Goal: Transaction & Acquisition: Purchase product/service

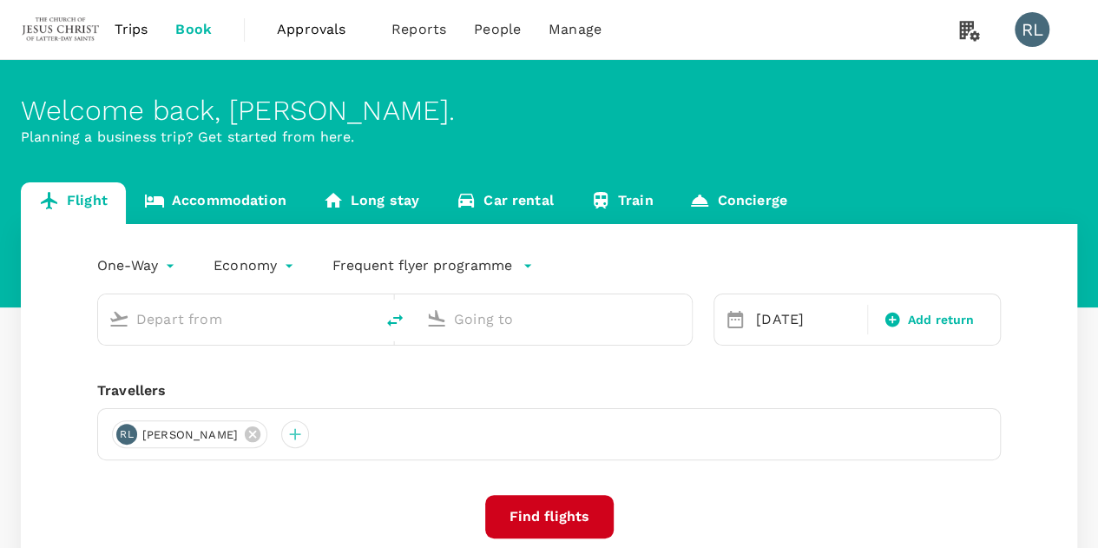
click at [124, 30] on span "Trips" at bounding box center [132, 29] width 34 height 21
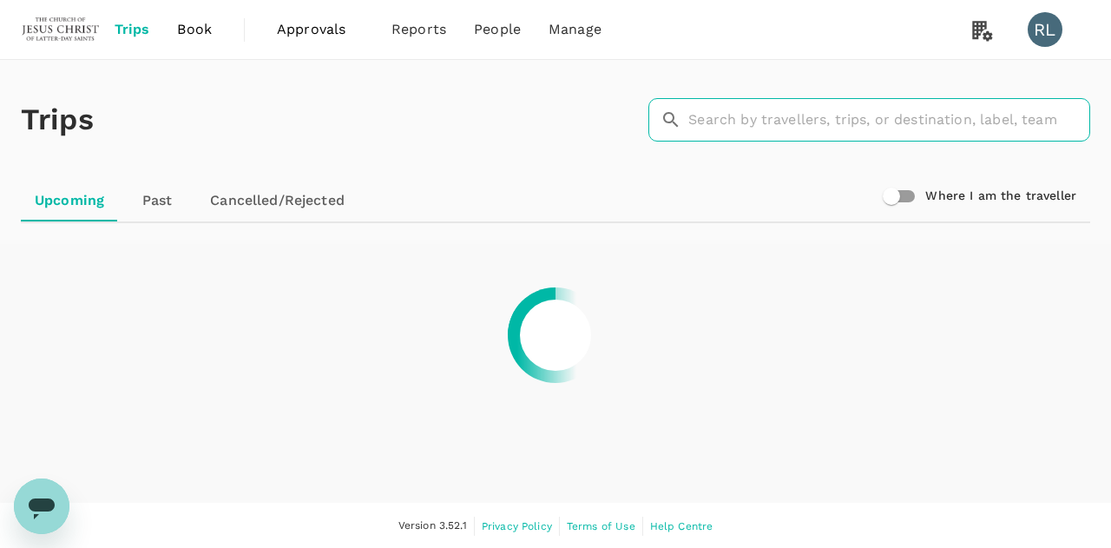
click at [753, 117] on input "text" at bounding box center [889, 119] width 402 height 43
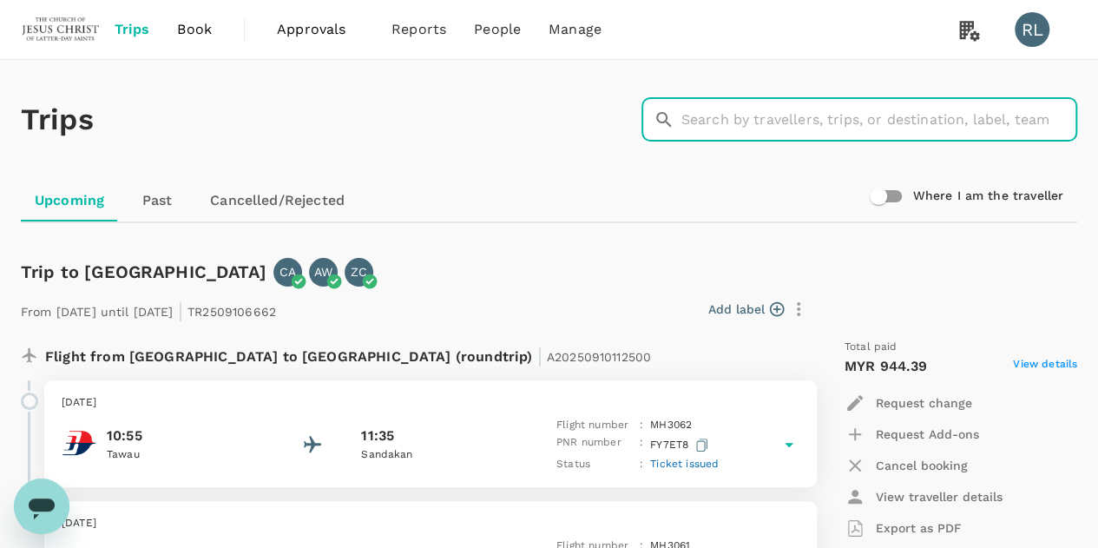
click at [502, 133] on div "Trips ​ ​" at bounding box center [545, 116] width 1063 height 127
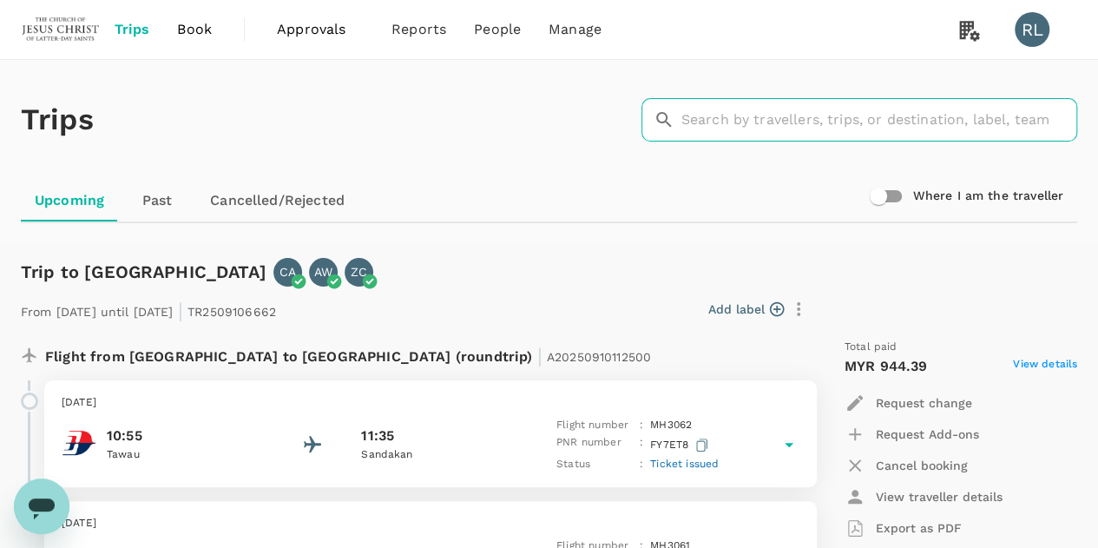
click at [743, 121] on input "text" at bounding box center [879, 119] width 396 height 43
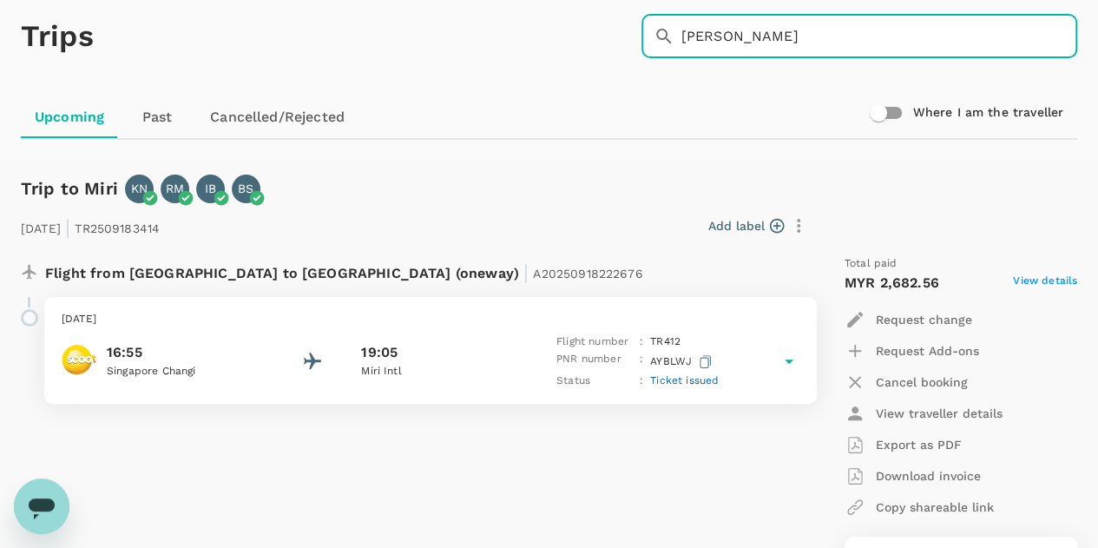
scroll to position [58, 0]
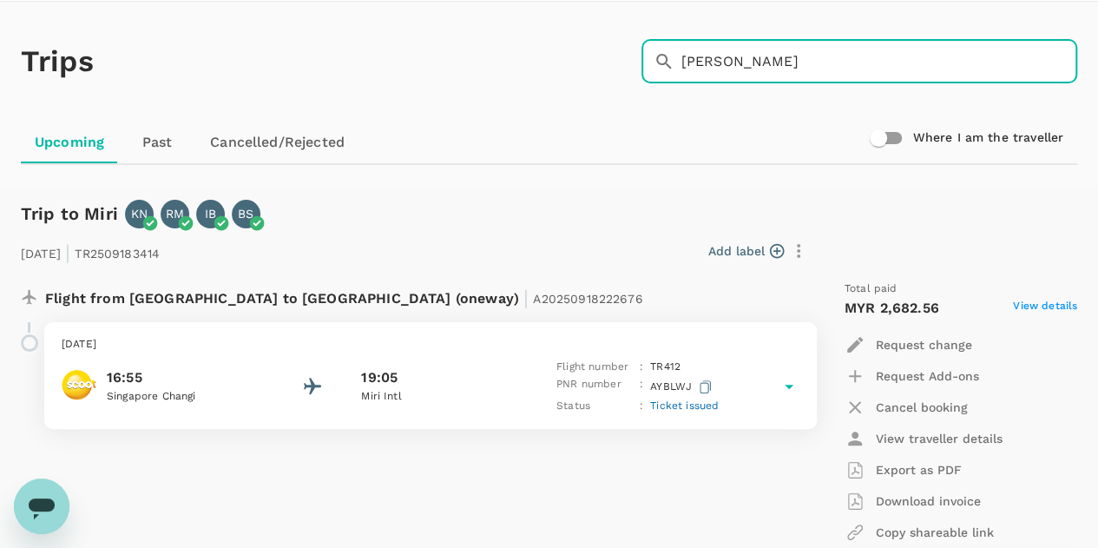
drag, startPoint x: 749, startPoint y: 67, endPoint x: 671, endPoint y: 66, distance: 78.1
click at [671, 66] on div "​ [PERSON_NAME] ​" at bounding box center [859, 61] width 436 height 43
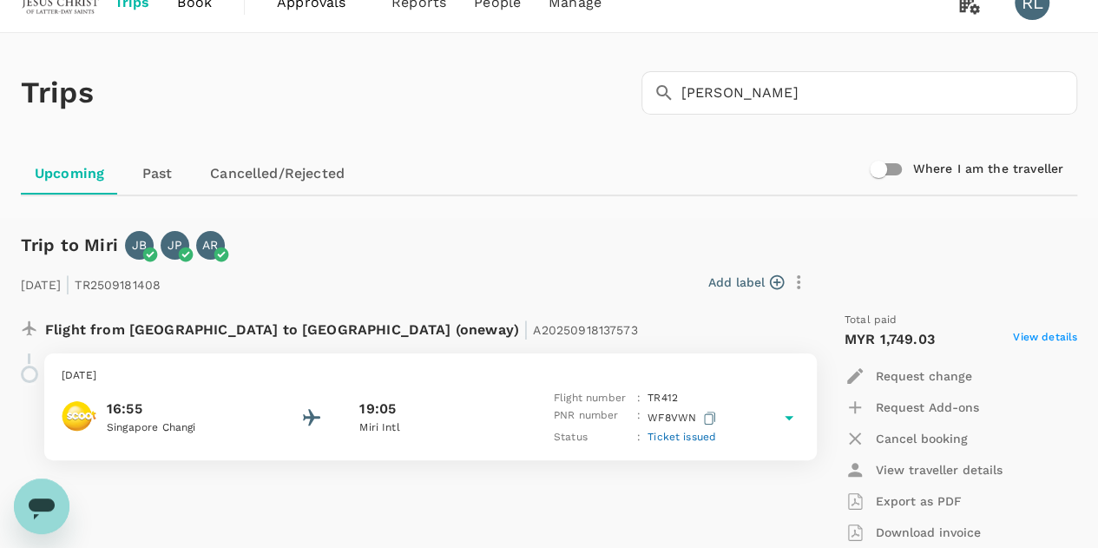
scroll to position [0, 0]
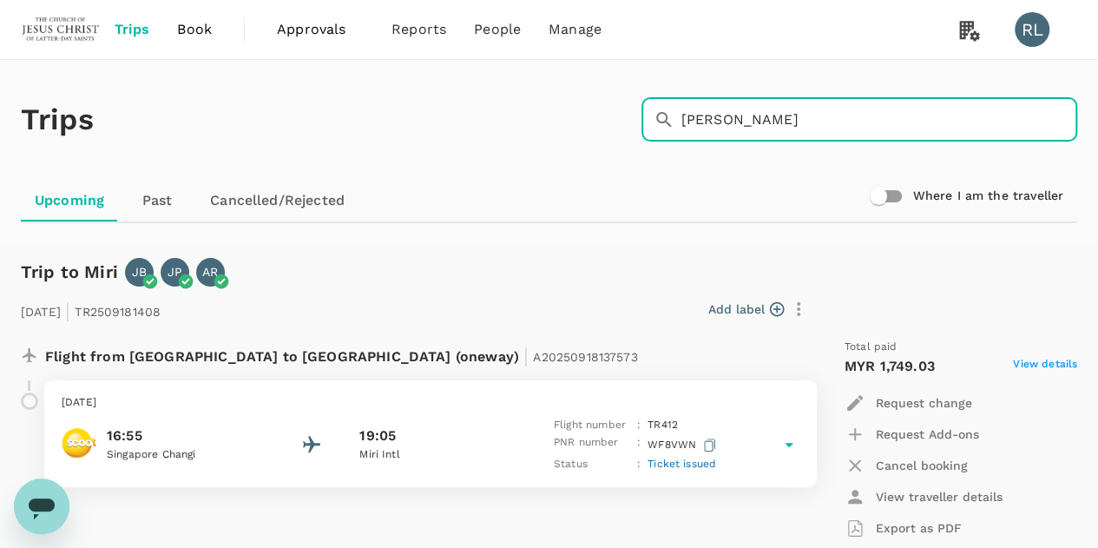
click at [746, 131] on input "[PERSON_NAME]" at bounding box center [879, 119] width 396 height 43
drag, startPoint x: 751, startPoint y: 121, endPoint x: 649, endPoint y: 123, distance: 102.4
click at [649, 123] on div "​ [PERSON_NAME] ​" at bounding box center [859, 119] width 436 height 43
type input "a"
drag, startPoint x: 748, startPoint y: 115, endPoint x: 633, endPoint y: 143, distance: 117.9
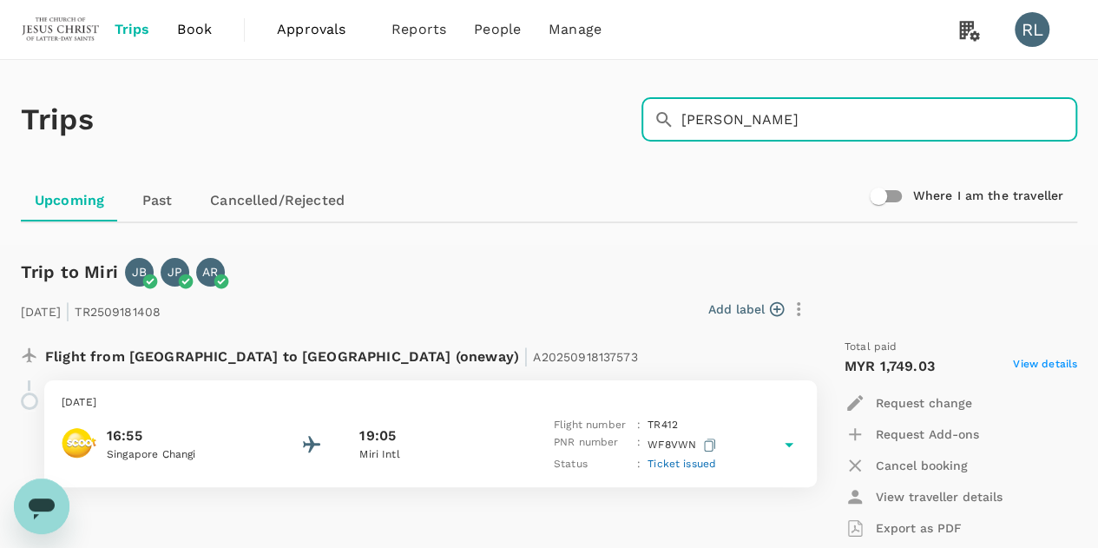
click at [647, 137] on div "​ [PERSON_NAME] ​" at bounding box center [859, 119] width 436 height 43
drag, startPoint x: 771, startPoint y: 126, endPoint x: 669, endPoint y: 122, distance: 102.5
click at [673, 122] on div "​ masam ​" at bounding box center [859, 119] width 436 height 43
type input "m"
drag, startPoint x: 724, startPoint y: 122, endPoint x: 677, endPoint y: 132, distance: 47.8
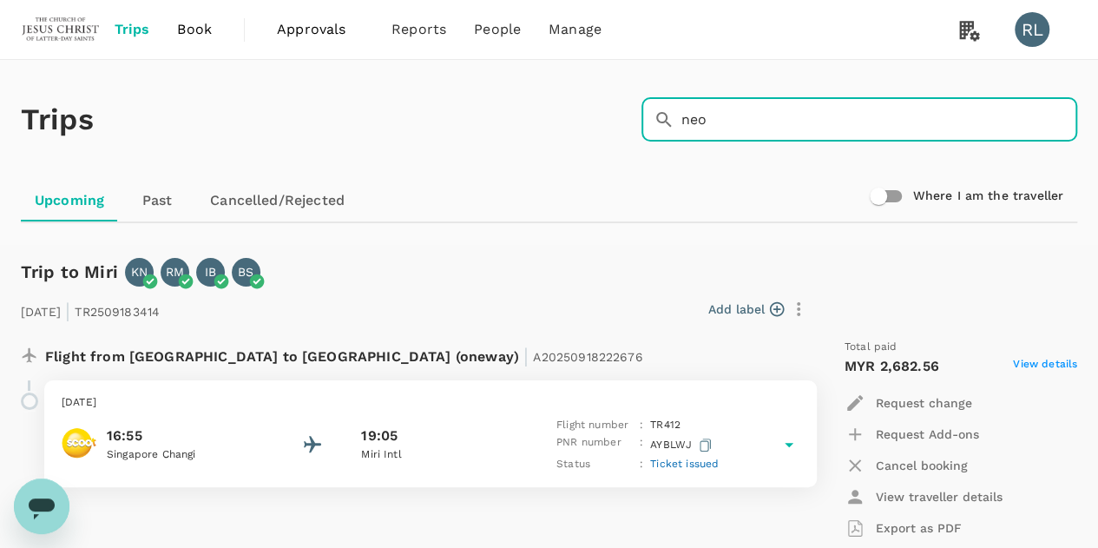
click at [677, 132] on div "​ neo ​" at bounding box center [859, 119] width 436 height 43
click at [736, 119] on input "[PERSON_NAME]" at bounding box center [879, 119] width 396 height 43
drag, startPoint x: 738, startPoint y: 119, endPoint x: 667, endPoint y: 123, distance: 71.3
click at [667, 123] on div "​ [PERSON_NAME] ​" at bounding box center [859, 119] width 436 height 43
type input "[PERSON_NAME]"
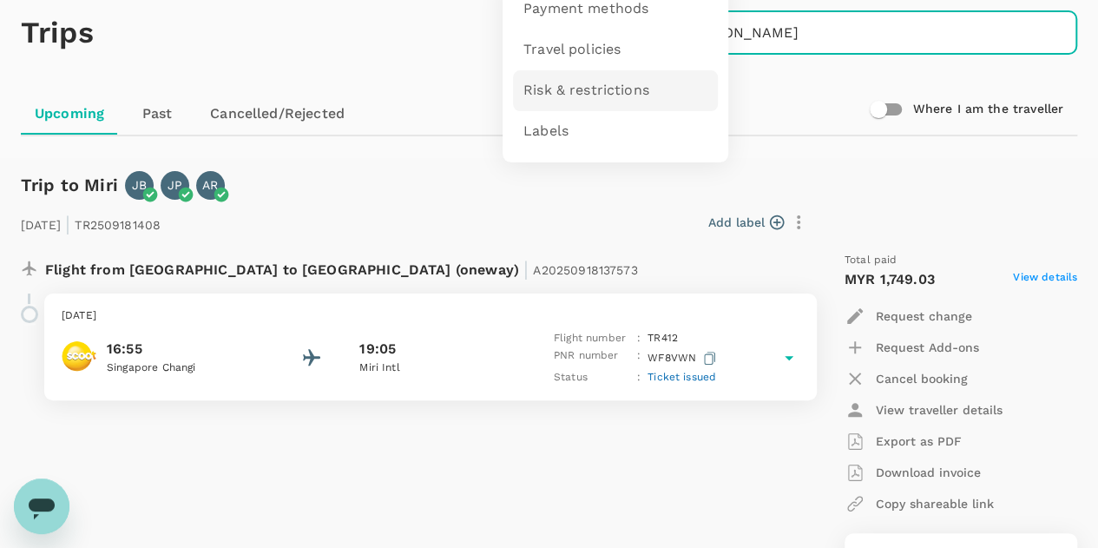
scroll to position [174, 0]
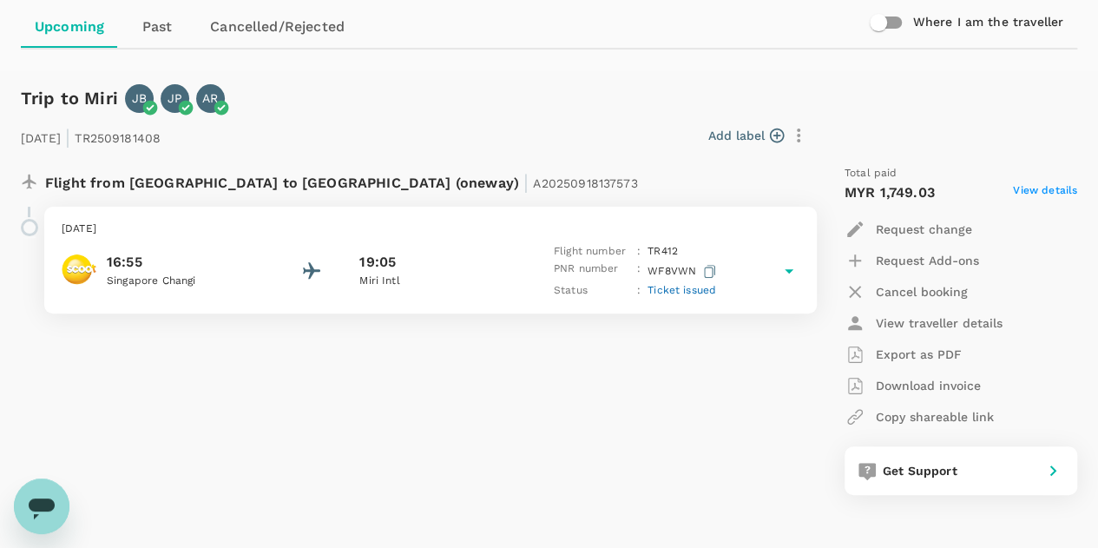
click at [46, 500] on icon "Open messaging window" at bounding box center [42, 508] width 26 height 21
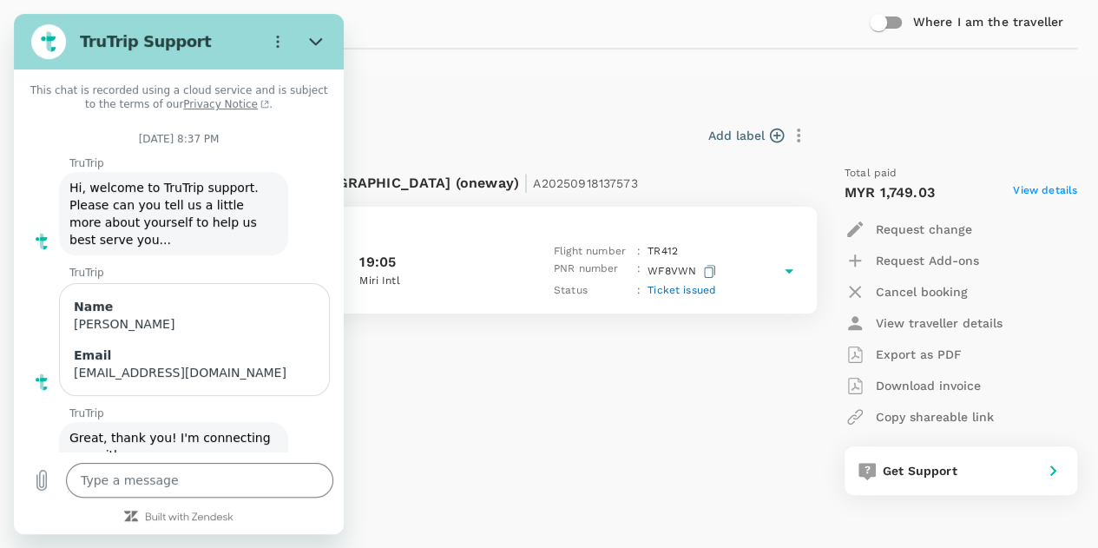
scroll to position [3681, 0]
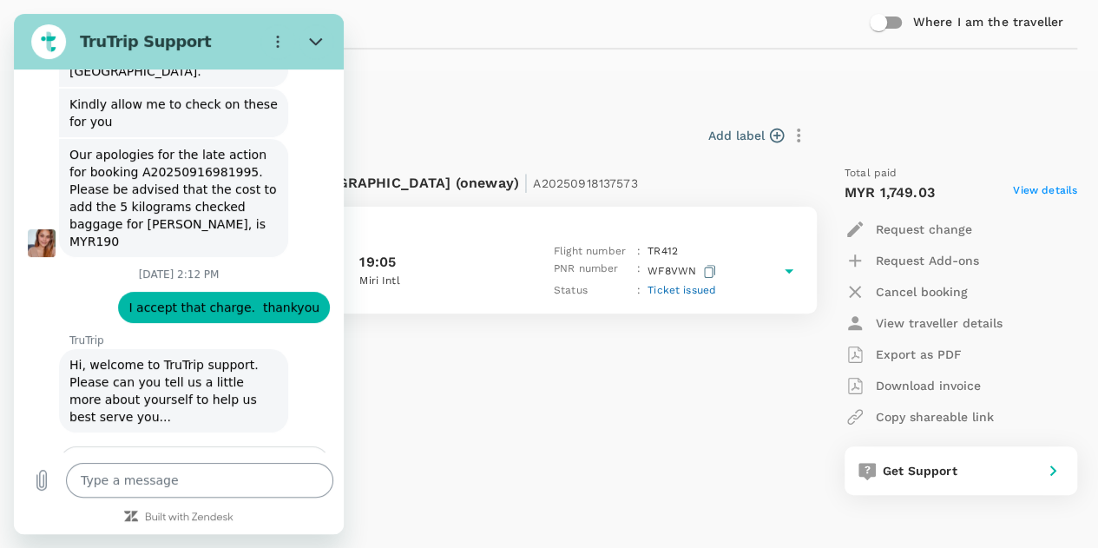
click at [127, 479] on textarea at bounding box center [199, 480] width 267 height 35
click at [145, 485] on input "Name" at bounding box center [194, 503] width 241 height 36
type input "[PERSON_NAME]"
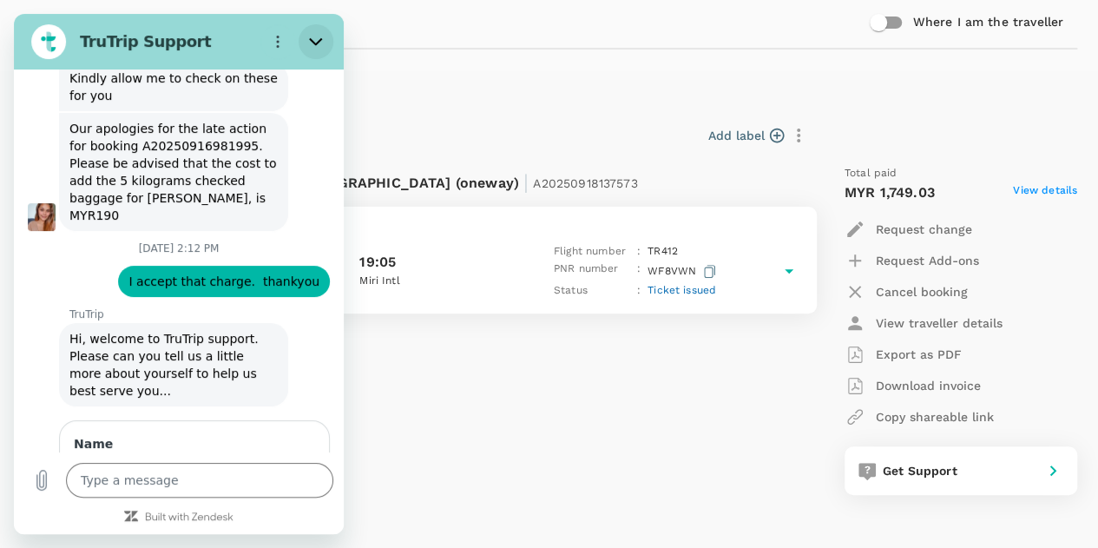
click at [314, 39] on icon "Close" at bounding box center [316, 42] width 14 height 14
type textarea "x"
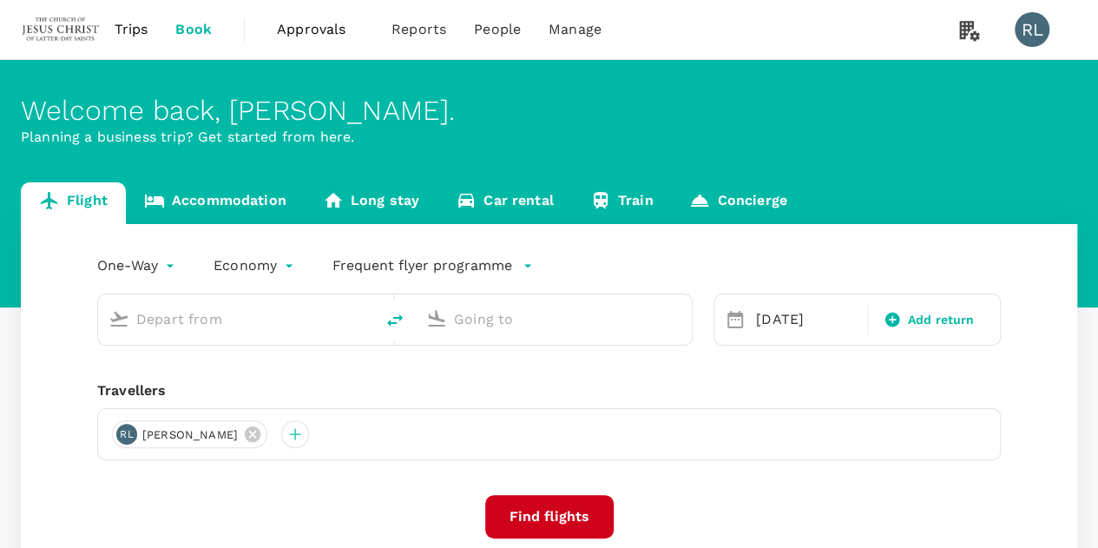
type input "Kuching Intl (KCH)"
type input "Sibu (SBW)"
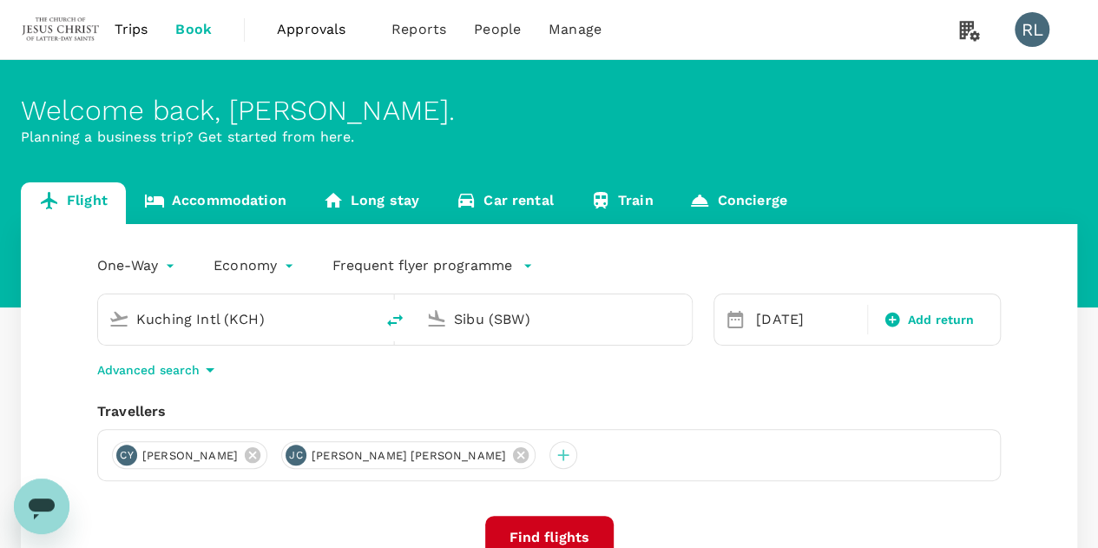
click at [276, 323] on input "Kuching Intl (KCH)" at bounding box center [236, 318] width 201 height 27
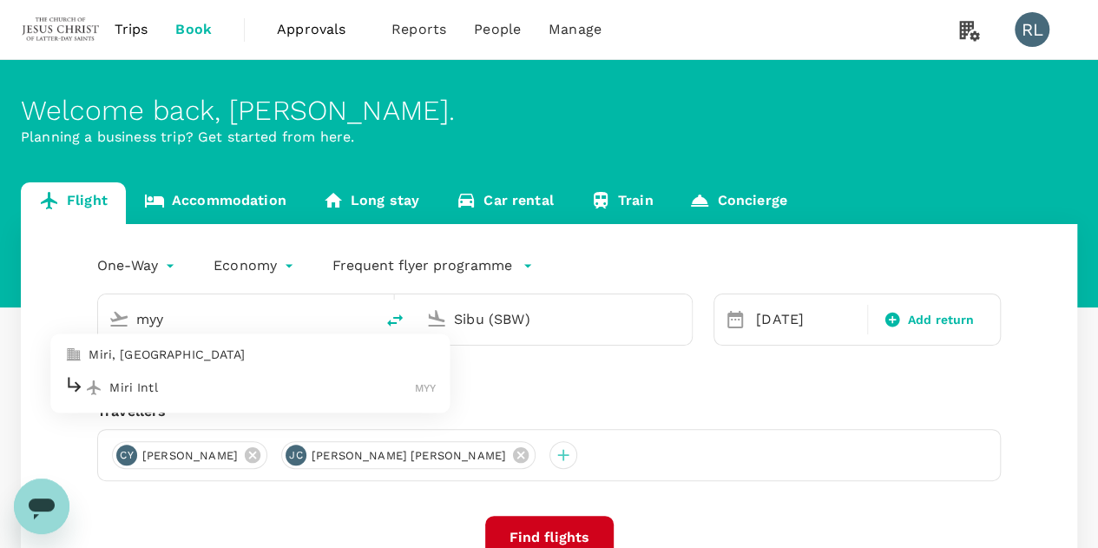
click at [364, 387] on p "Miri Intl" at bounding box center [261, 386] width 305 height 17
type input "Miri Intl (MYY)"
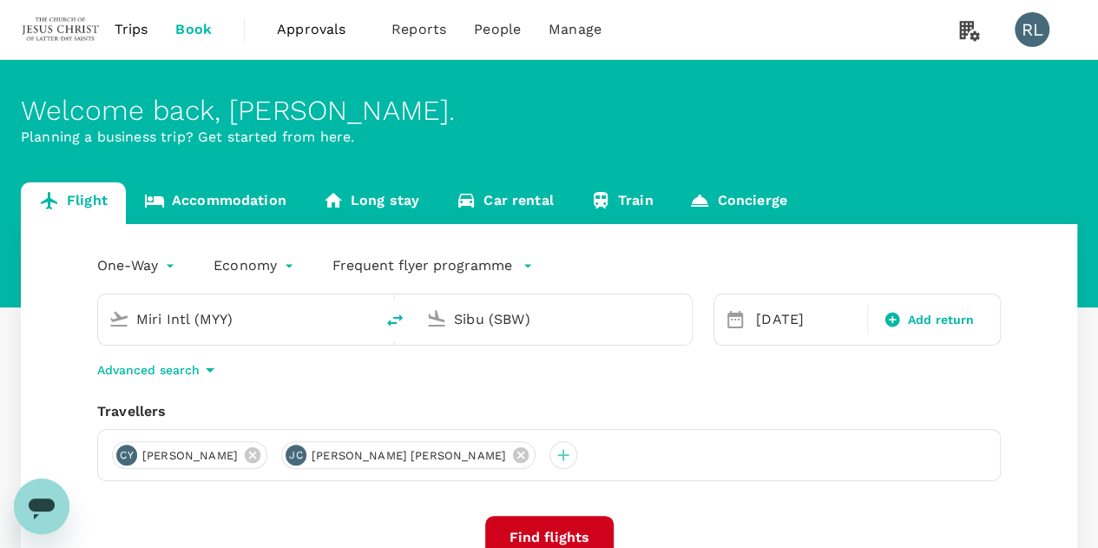
drag, startPoint x: 561, startPoint y: 322, endPoint x: 439, endPoint y: 325, distance: 121.5
click at [439, 325] on div "Sibu (SBW)" at bounding box center [550, 316] width 262 height 38
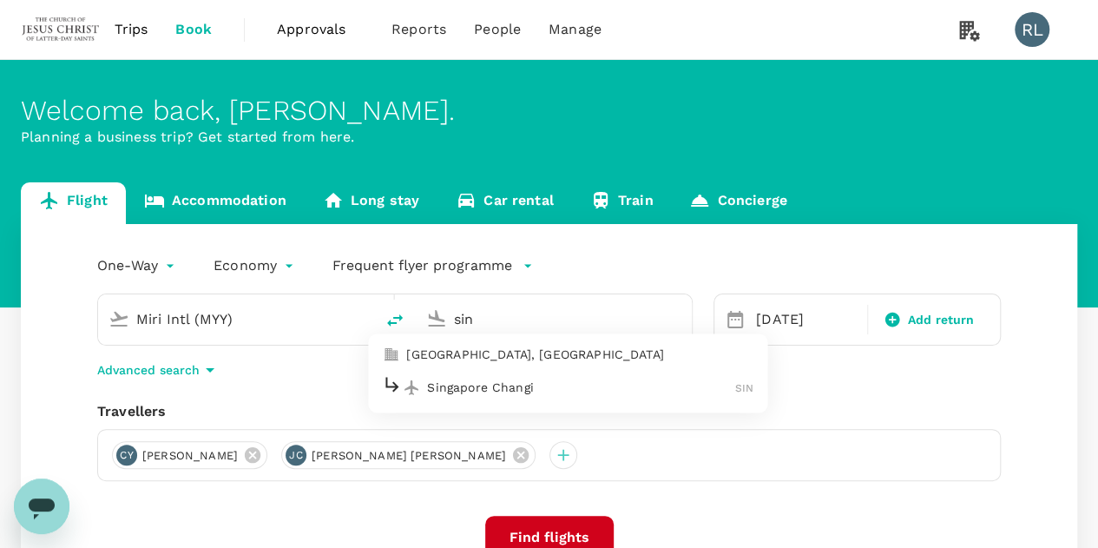
click at [463, 387] on p "Singapore Changi" at bounding box center [581, 386] width 308 height 17
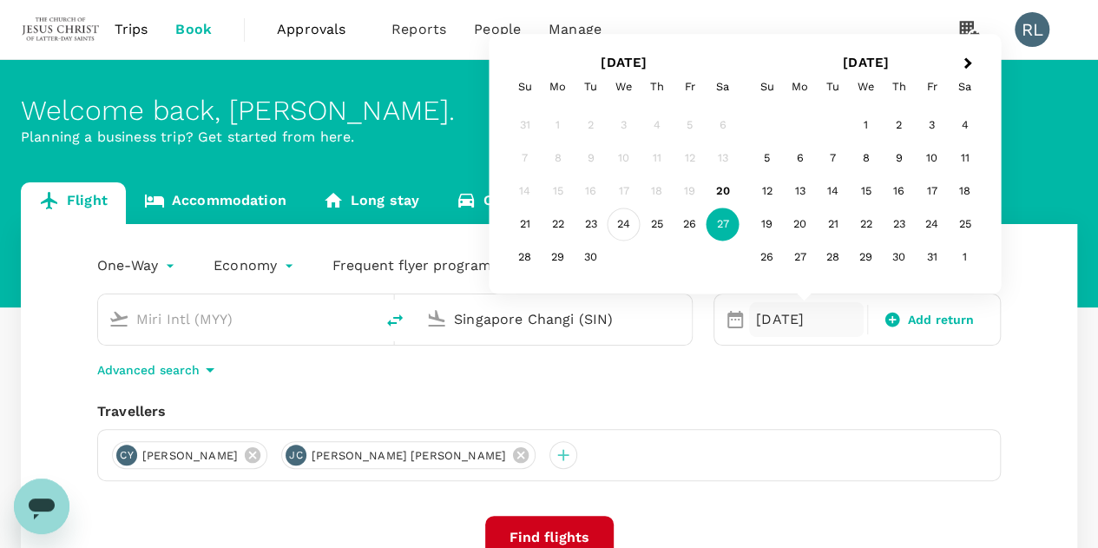
type input "Singapore Changi (SIN)"
click at [625, 221] on div "24" at bounding box center [623, 224] width 33 height 33
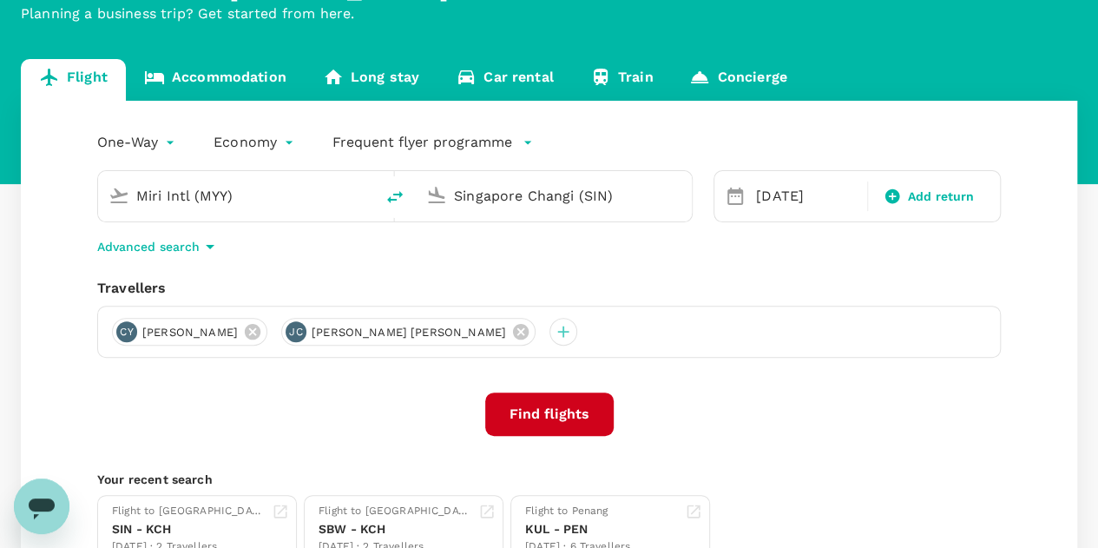
scroll to position [174, 0]
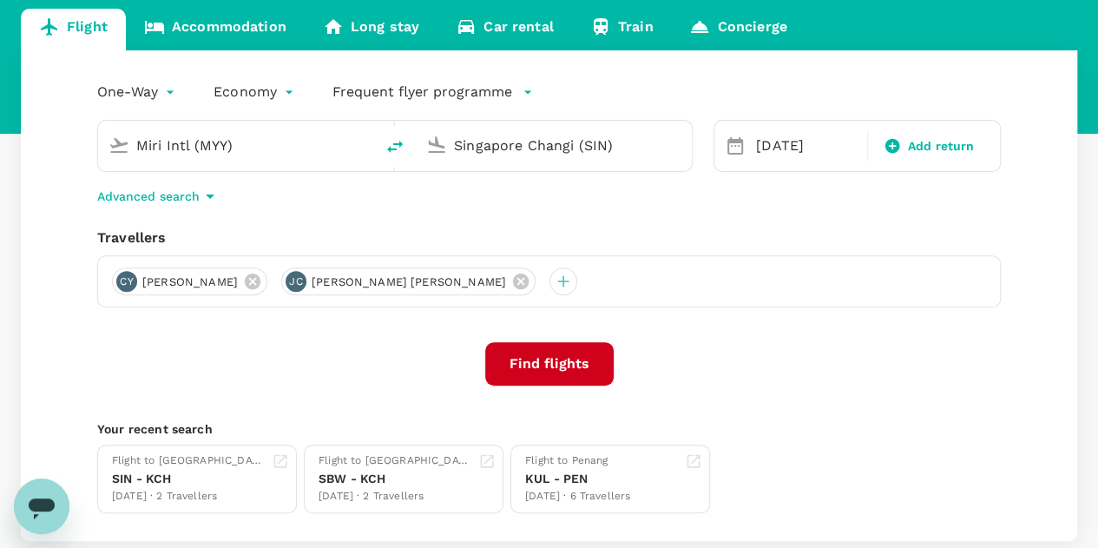
drag, startPoint x: 444, startPoint y: 284, endPoint x: 427, endPoint y: 287, distance: 17.7
click at [513, 284] on icon at bounding box center [521, 281] width 16 height 16
click at [258, 284] on icon at bounding box center [253, 281] width 16 height 16
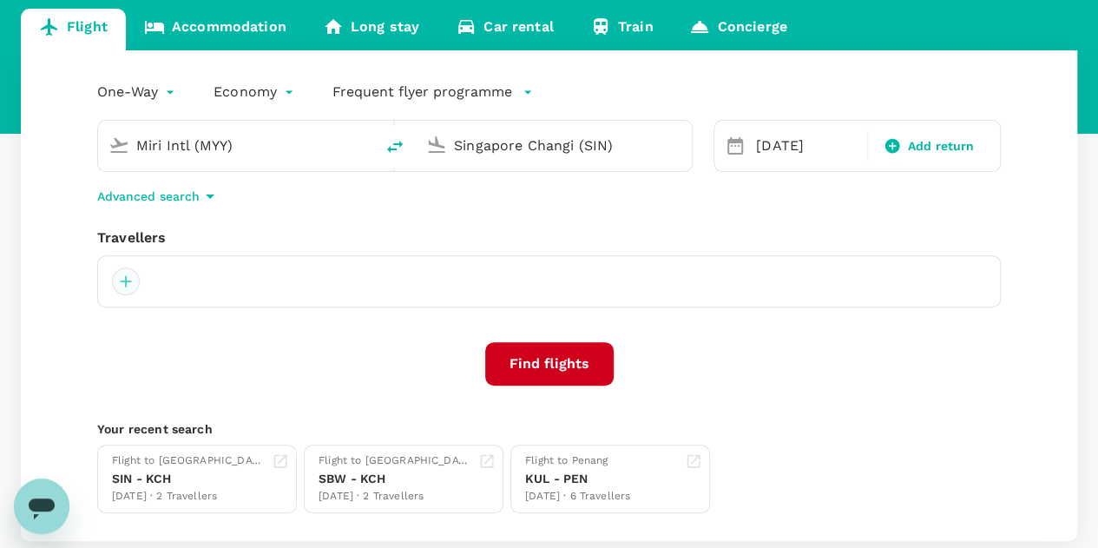
click at [121, 284] on div at bounding box center [126, 281] width 28 height 28
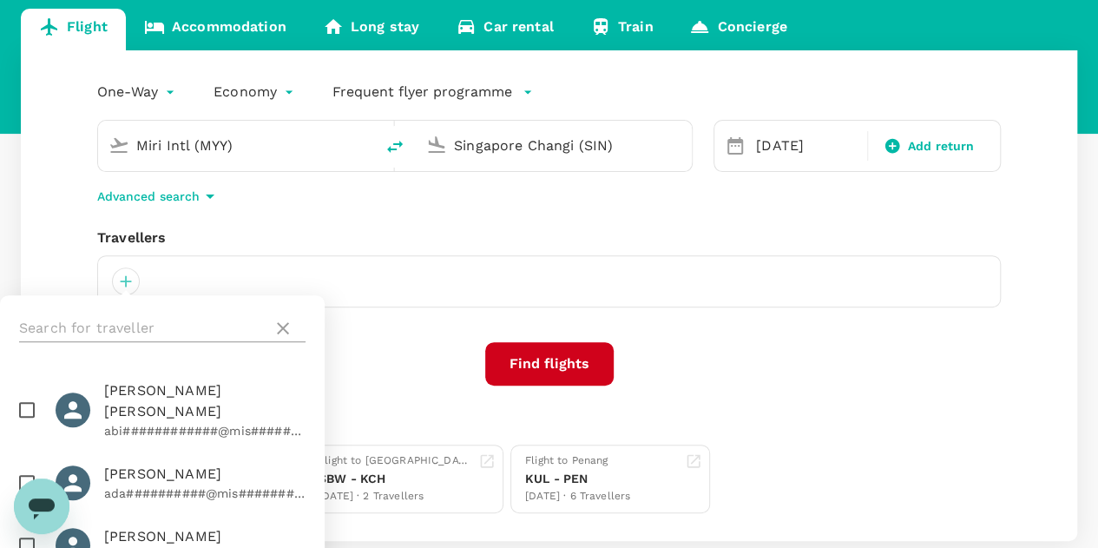
click at [125, 325] on input "text" at bounding box center [142, 328] width 246 height 28
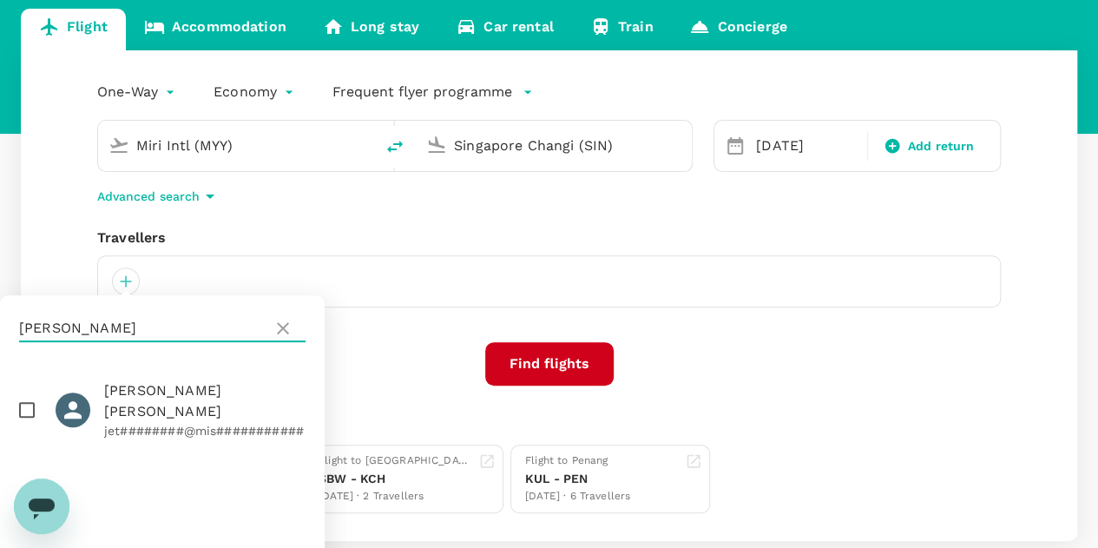
type input "[PERSON_NAME]"
click at [30, 401] on input "checkbox" at bounding box center [27, 409] width 36 height 36
checkbox input "true"
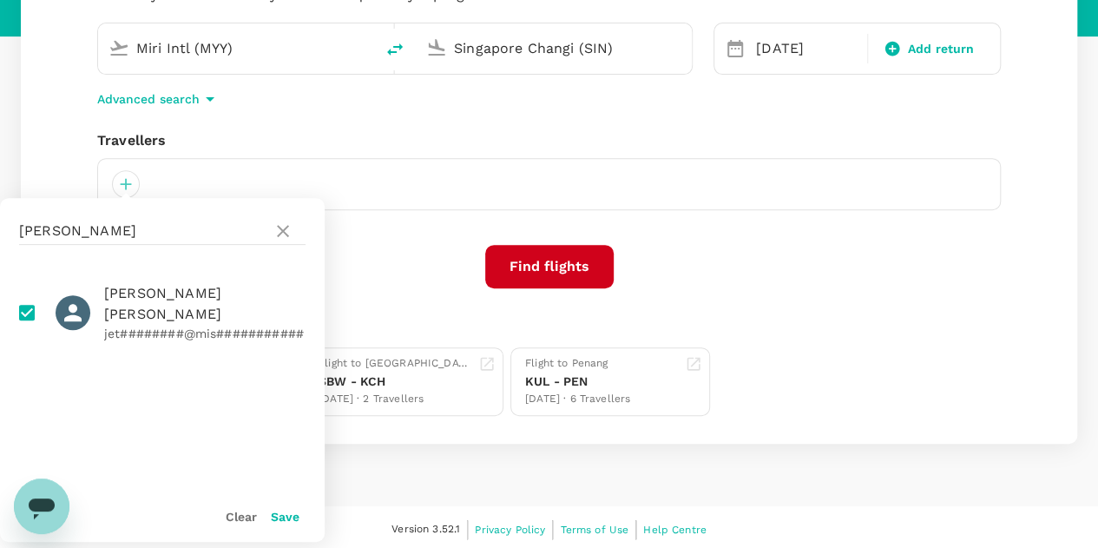
scroll to position [273, 0]
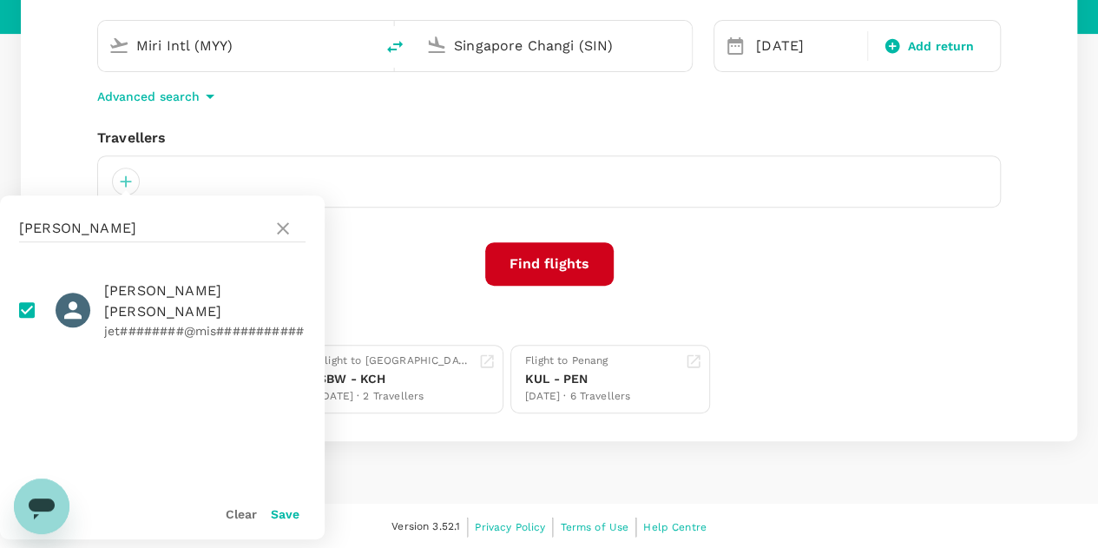
click at [280, 514] on button "Save" at bounding box center [285, 514] width 29 height 14
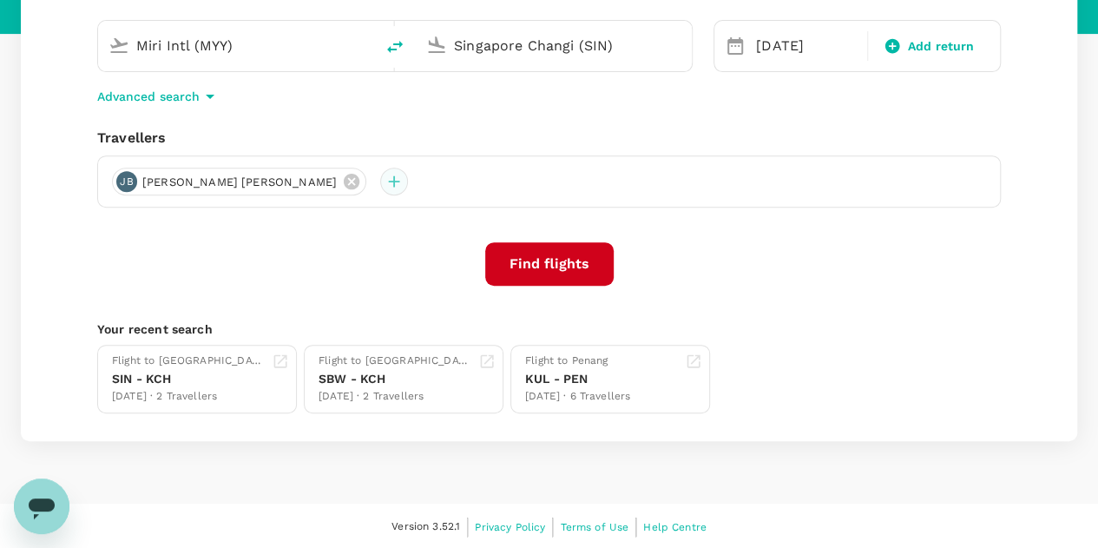
click at [380, 180] on div at bounding box center [394, 181] width 28 height 28
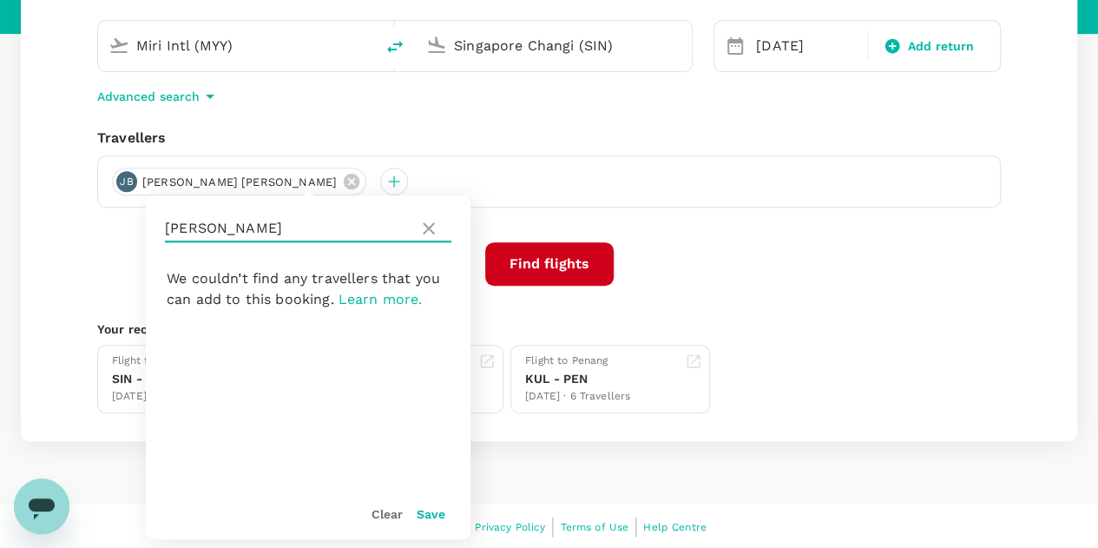
click at [293, 226] on input "[PERSON_NAME]" at bounding box center [288, 228] width 246 height 28
drag, startPoint x: 269, startPoint y: 225, endPoint x: 163, endPoint y: 223, distance: 105.9
click at [163, 223] on div "[PERSON_NAME]" at bounding box center [308, 228] width 325 height 66
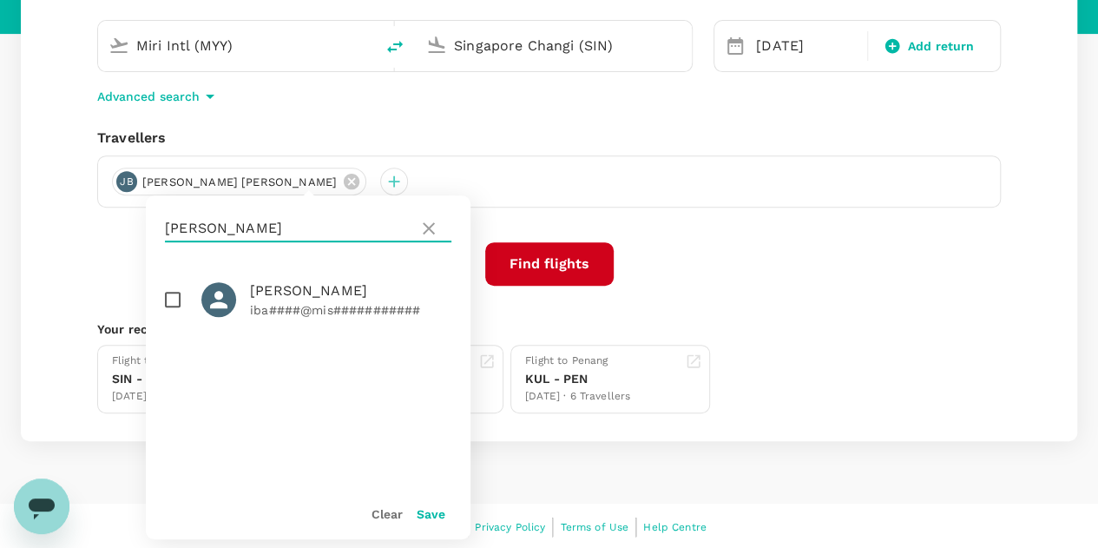
type input "[PERSON_NAME]"
click at [175, 298] on input "checkbox" at bounding box center [172, 299] width 36 height 36
checkbox input "true"
click at [432, 515] on button "Save" at bounding box center [431, 514] width 29 height 14
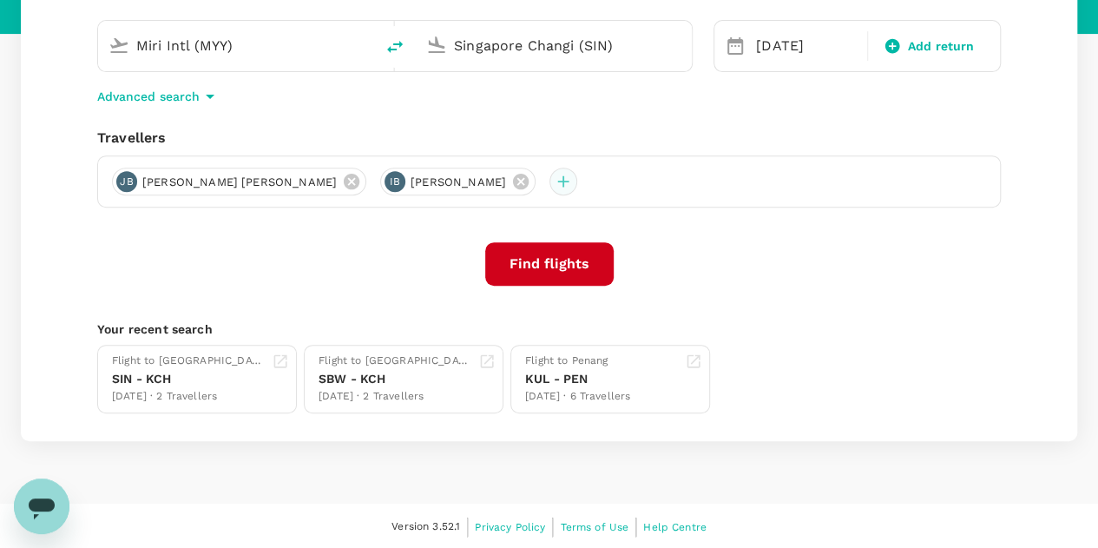
click at [549, 180] on div at bounding box center [563, 181] width 28 height 28
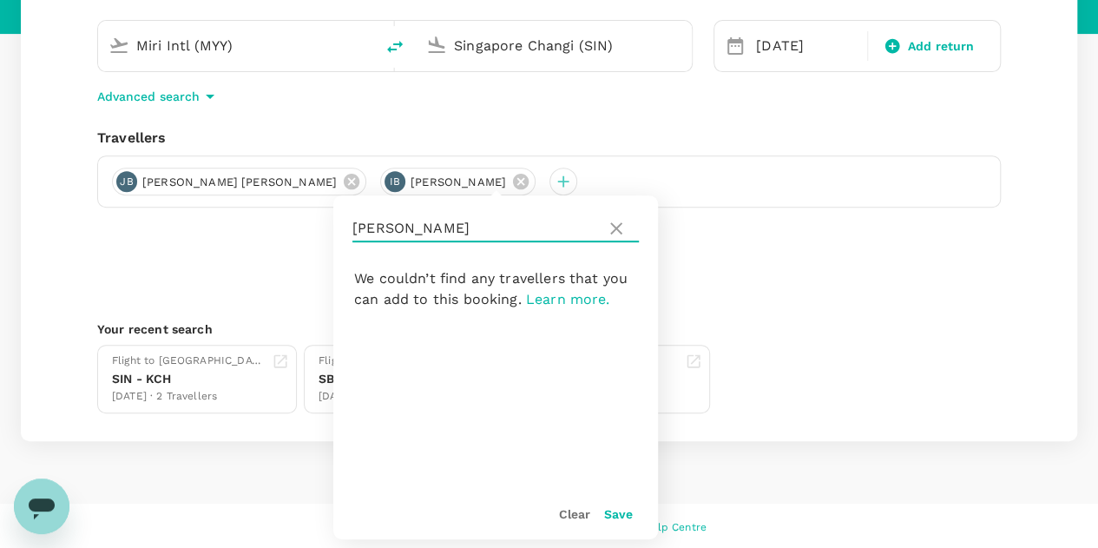
drag, startPoint x: 417, startPoint y: 229, endPoint x: 344, endPoint y: 233, distance: 72.1
click at [344, 233] on div "[PERSON_NAME]" at bounding box center [495, 228] width 325 height 66
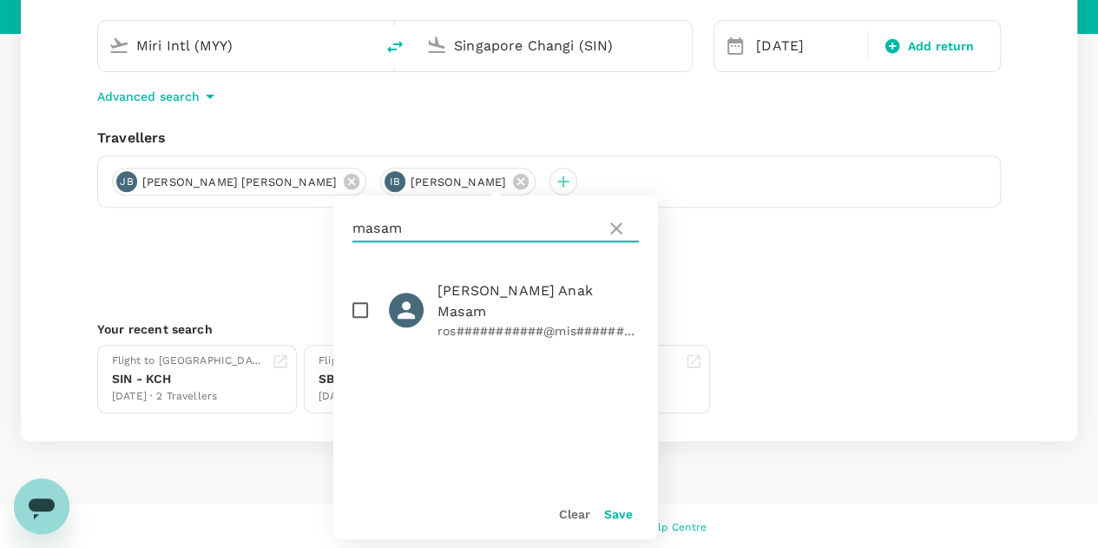
type input "masam"
click at [359, 299] on input "checkbox" at bounding box center [360, 310] width 36 height 36
checkbox input "true"
click at [621, 514] on button "Save" at bounding box center [618, 514] width 29 height 14
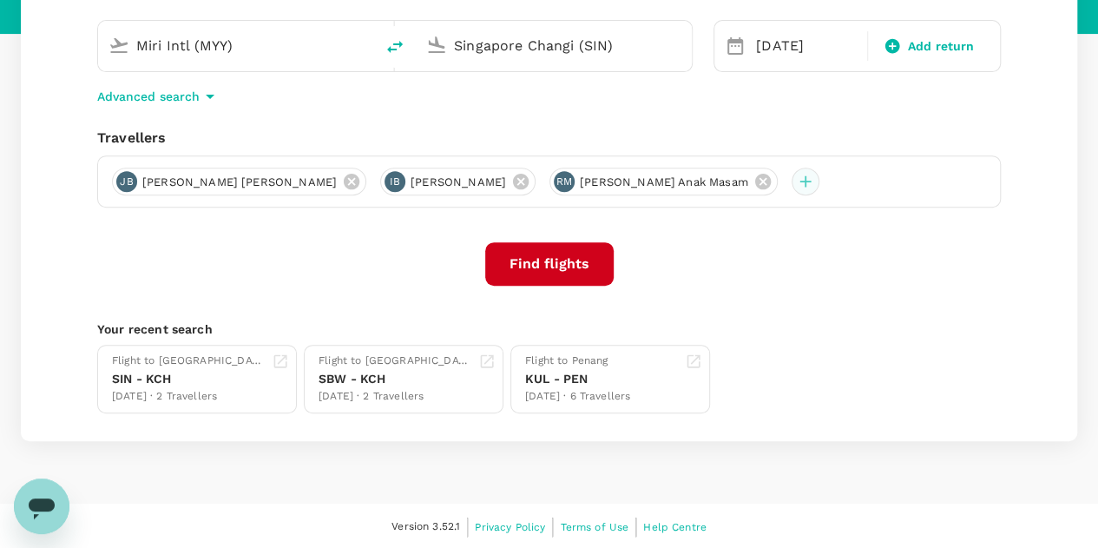
click at [791, 181] on div at bounding box center [805, 181] width 28 height 28
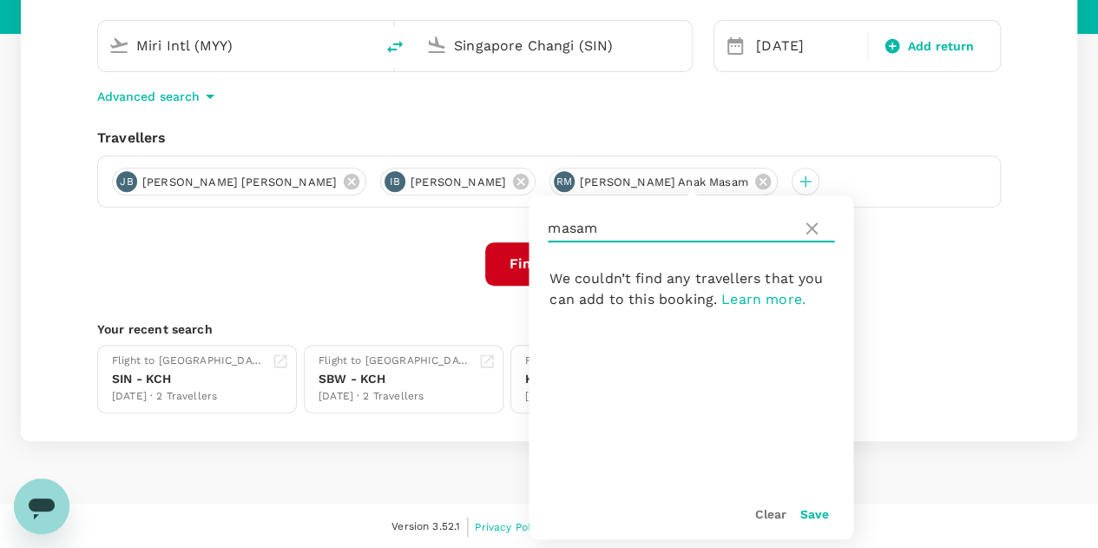
drag, startPoint x: 632, startPoint y: 224, endPoint x: 542, endPoint y: 230, distance: 89.6
click at [542, 230] on div "masam" at bounding box center [690, 228] width 325 height 66
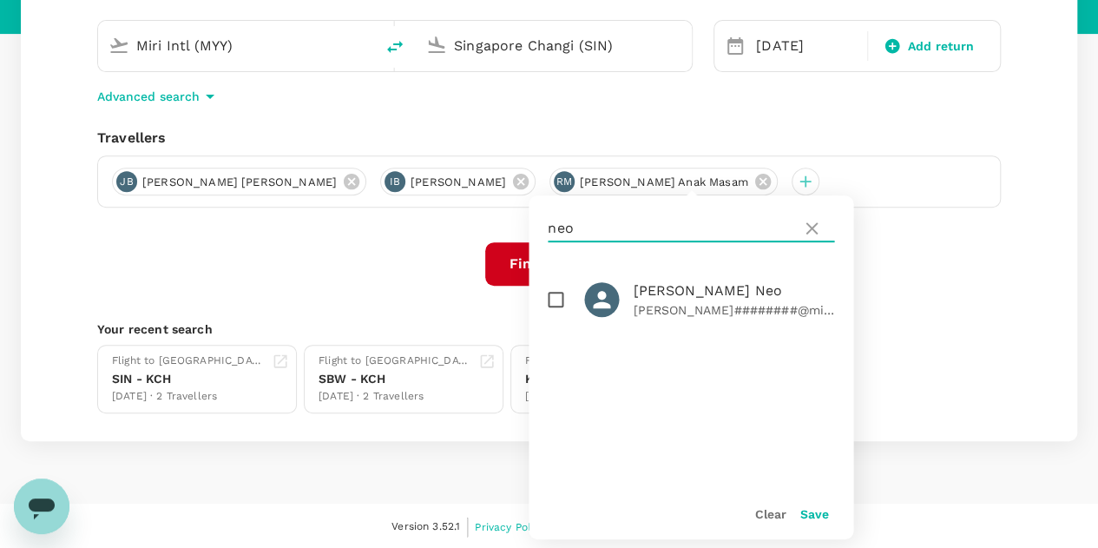
type input "neo"
click at [554, 299] on input "checkbox" at bounding box center [555, 299] width 36 height 36
checkbox input "true"
click at [808, 515] on button "Save" at bounding box center [813, 514] width 29 height 14
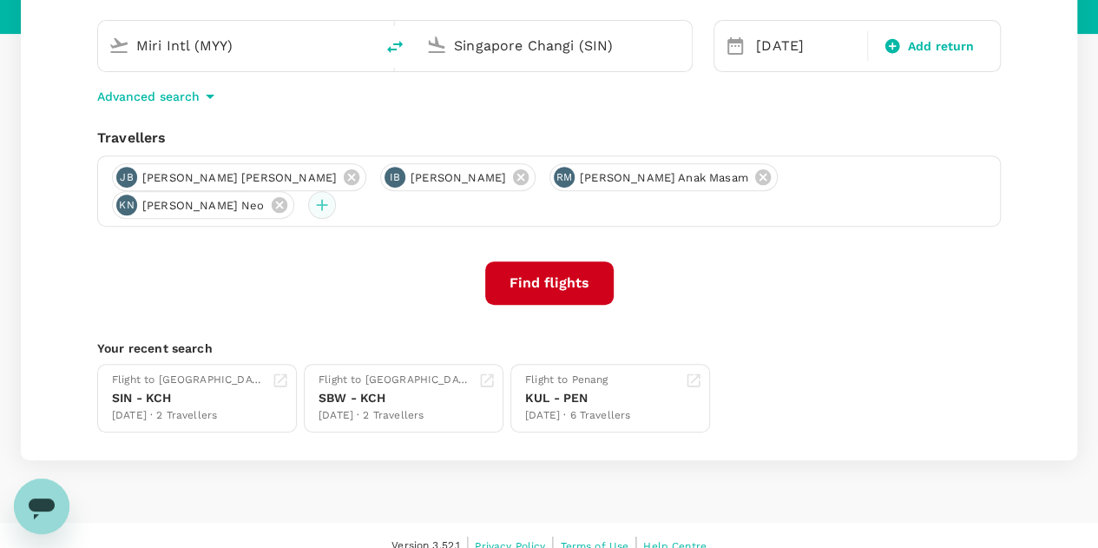
click at [336, 191] on div at bounding box center [322, 205] width 28 height 28
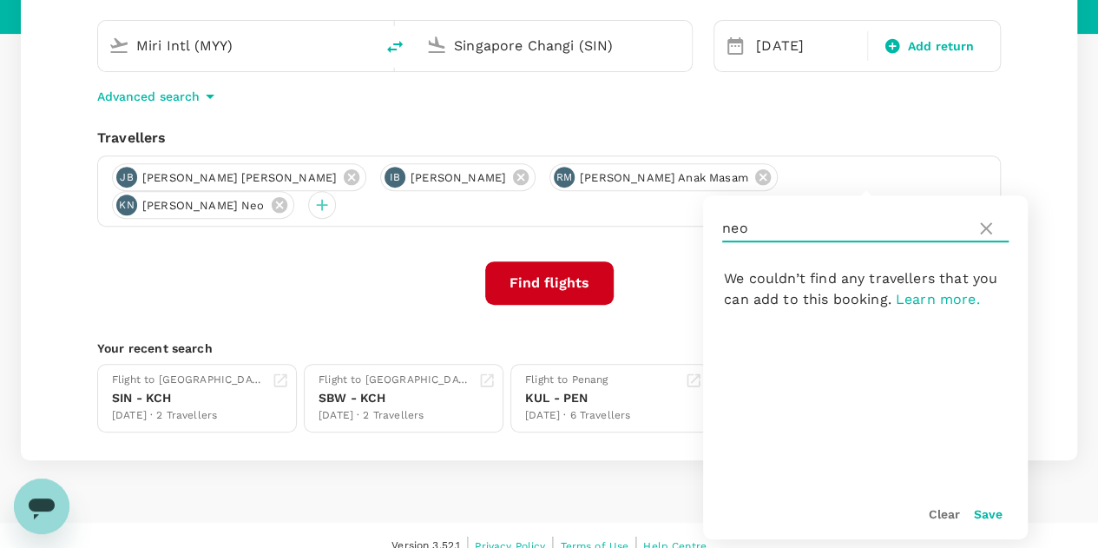
drag, startPoint x: 767, startPoint y: 229, endPoint x: 704, endPoint y: 233, distance: 63.5
click at [704, 233] on div "neo" at bounding box center [865, 228] width 325 height 66
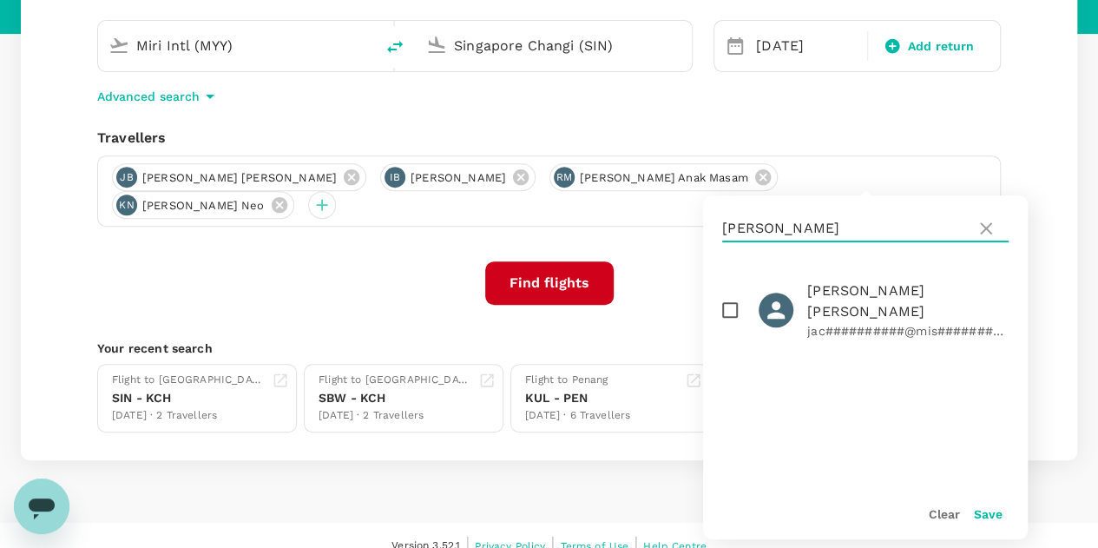
type input "[PERSON_NAME]"
click at [729, 298] on input "checkbox" at bounding box center [730, 310] width 36 height 36
checkbox input "true"
click at [993, 515] on button "Save" at bounding box center [988, 514] width 29 height 14
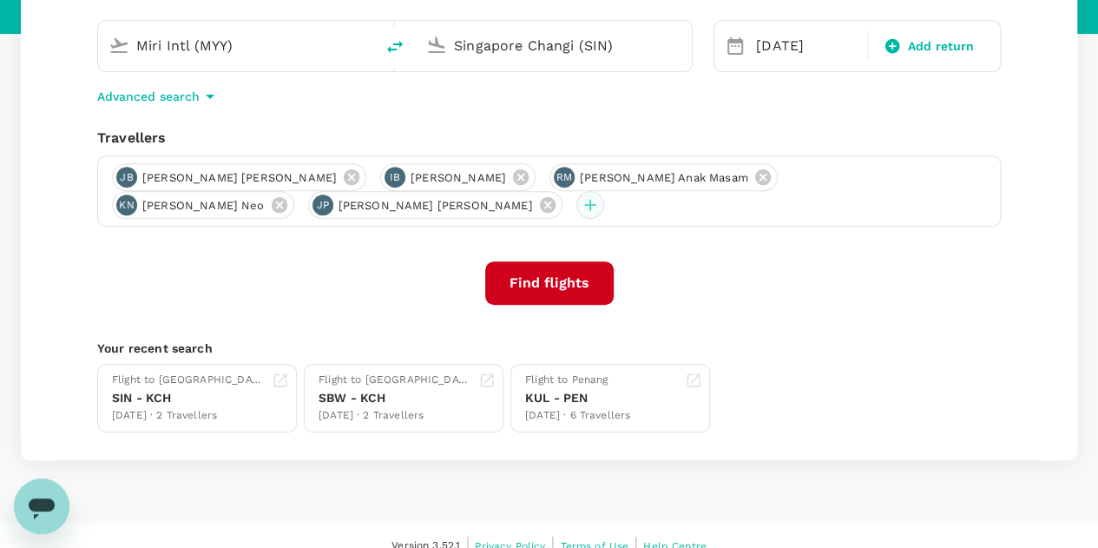
click at [576, 202] on div at bounding box center [590, 205] width 28 height 28
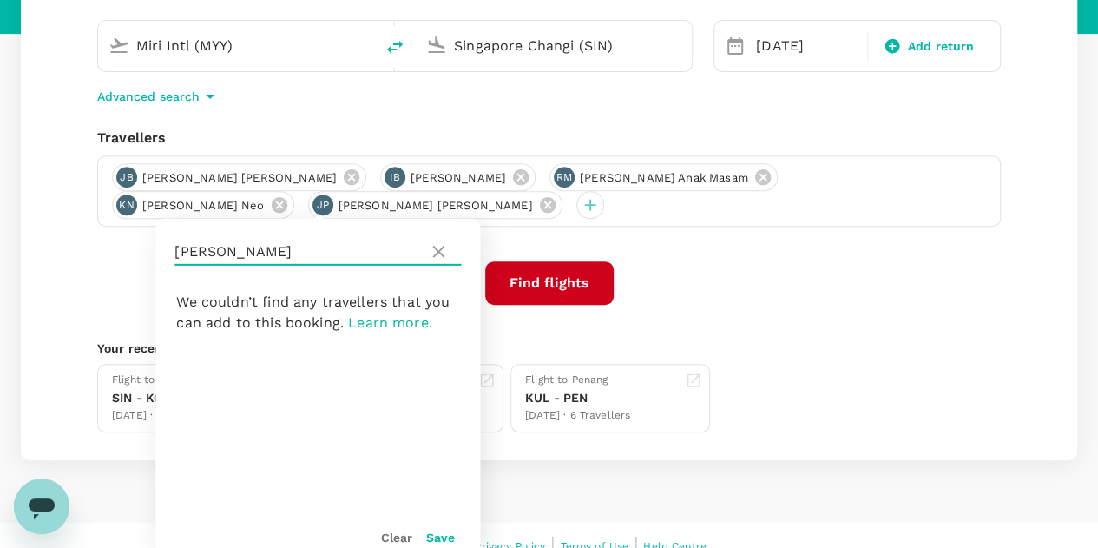
drag, startPoint x: 239, startPoint y: 246, endPoint x: 161, endPoint y: 250, distance: 77.3
click at [161, 250] on div "[PERSON_NAME]" at bounding box center [317, 252] width 325 height 66
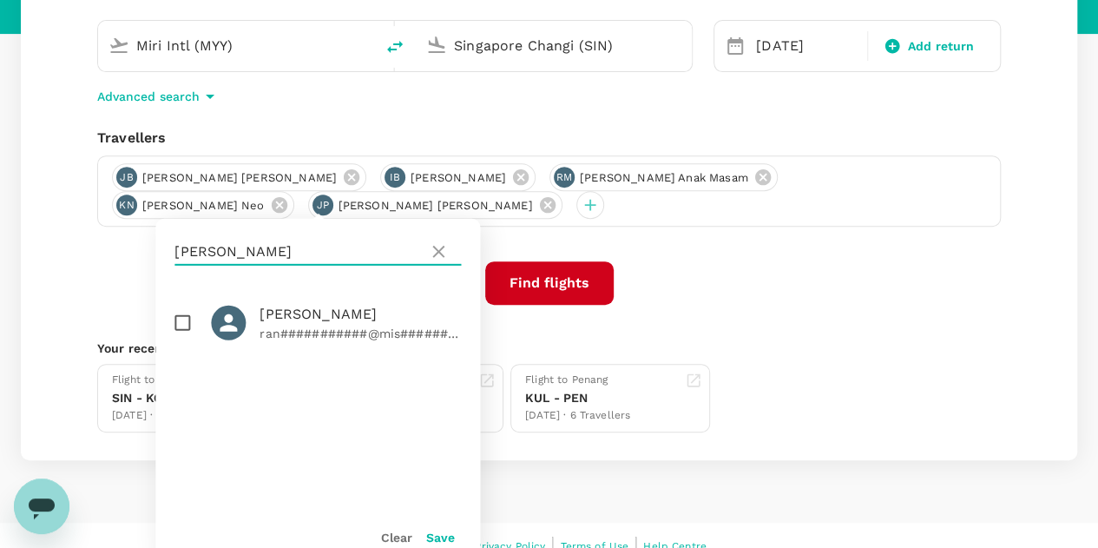
type input "[PERSON_NAME]"
click at [182, 322] on input "checkbox" at bounding box center [182, 323] width 36 height 36
checkbox input "true"
click at [441, 537] on button "Save" at bounding box center [440, 537] width 29 height 14
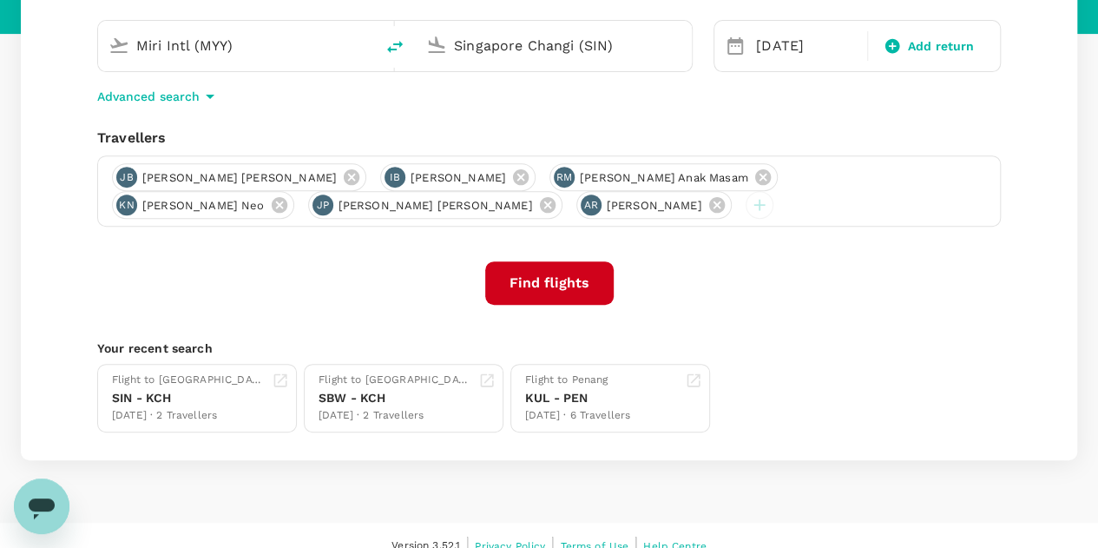
click at [831, 253] on div "One-Way oneway Economy economy Frequent flyer programme Miri Intl (MYY) Singapo…" at bounding box center [549, 205] width 1056 height 509
click at [552, 283] on button "Find flights" at bounding box center [549, 282] width 128 height 43
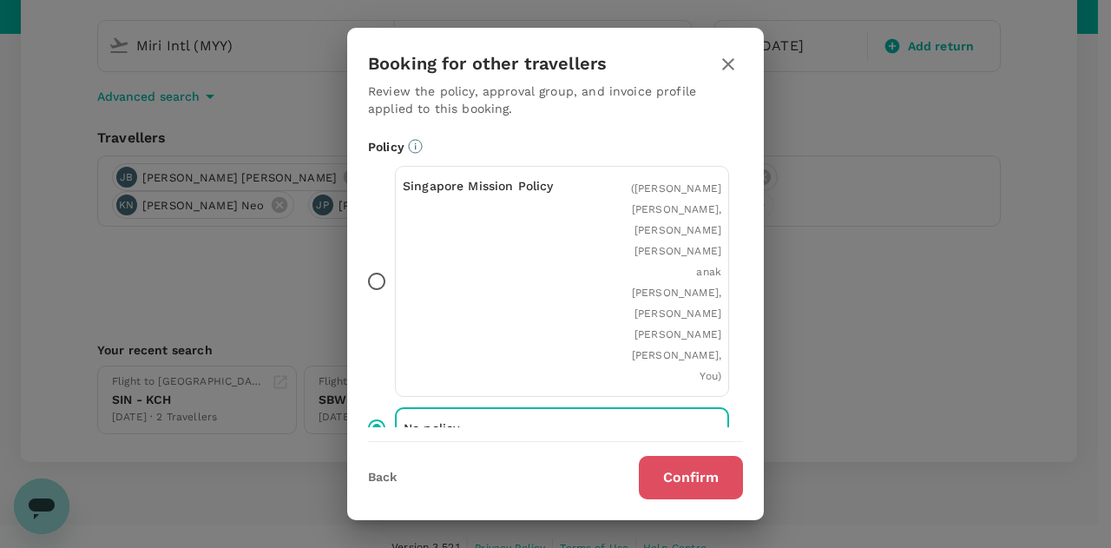
click at [675, 465] on button "Confirm" at bounding box center [691, 477] width 104 height 43
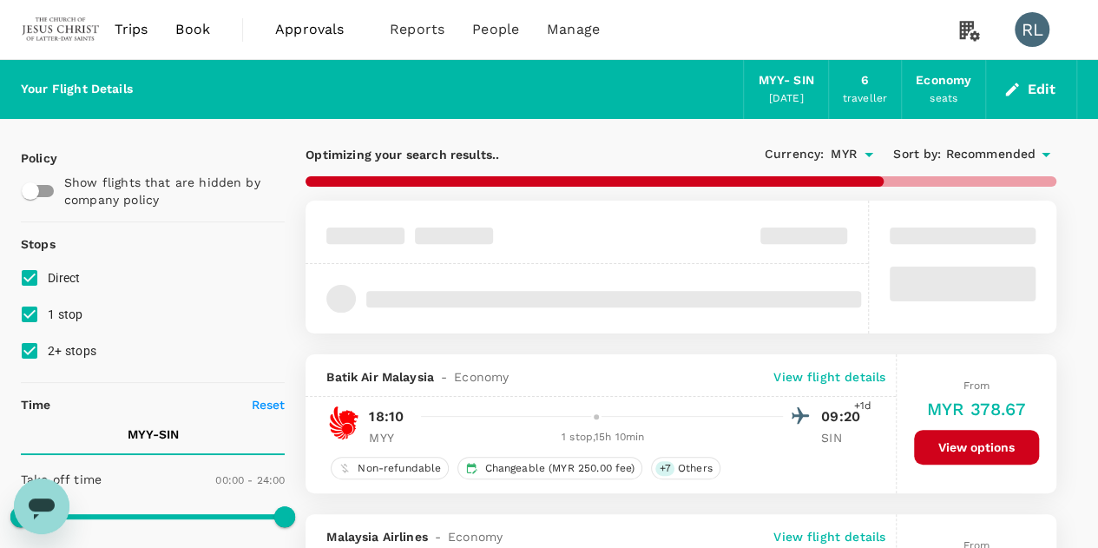
click at [990, 160] on span "Recommended" at bounding box center [990, 154] width 90 height 19
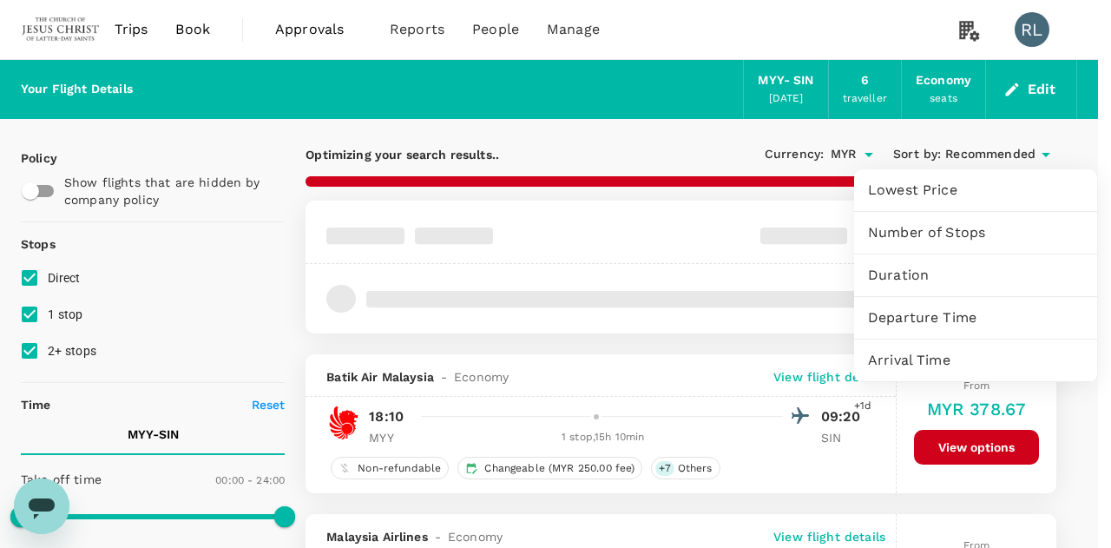
click at [950, 315] on span "Departure Time" at bounding box center [975, 317] width 215 height 21
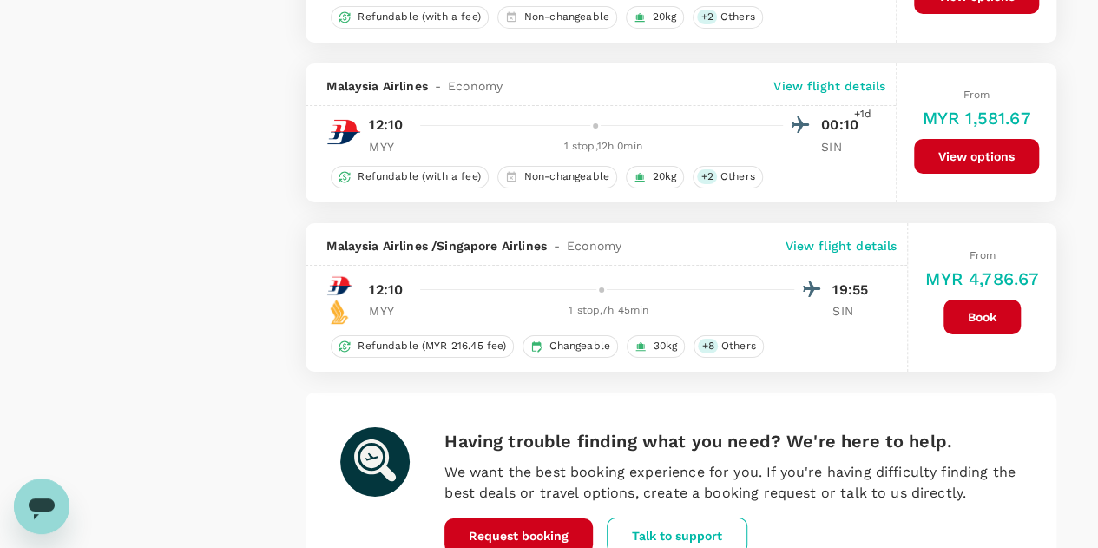
scroll to position [3202, 0]
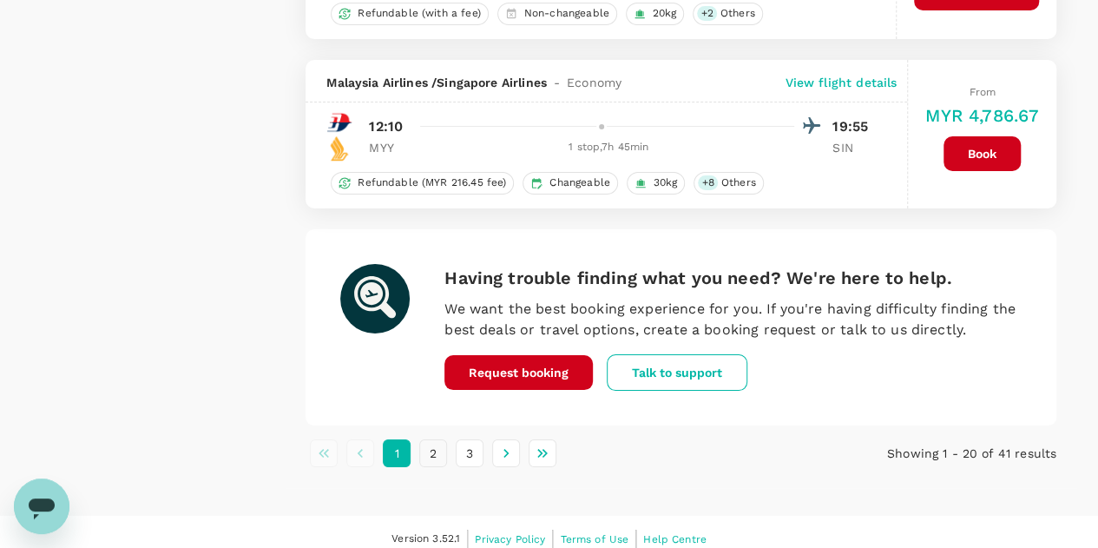
click at [436, 439] on button "2" at bounding box center [433, 453] width 28 height 28
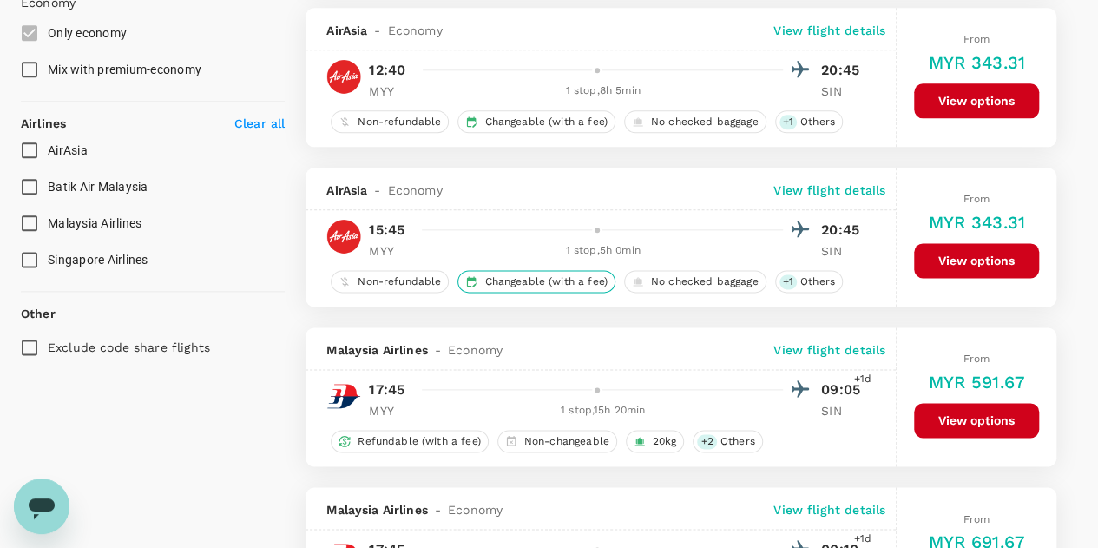
scroll to position [955, 0]
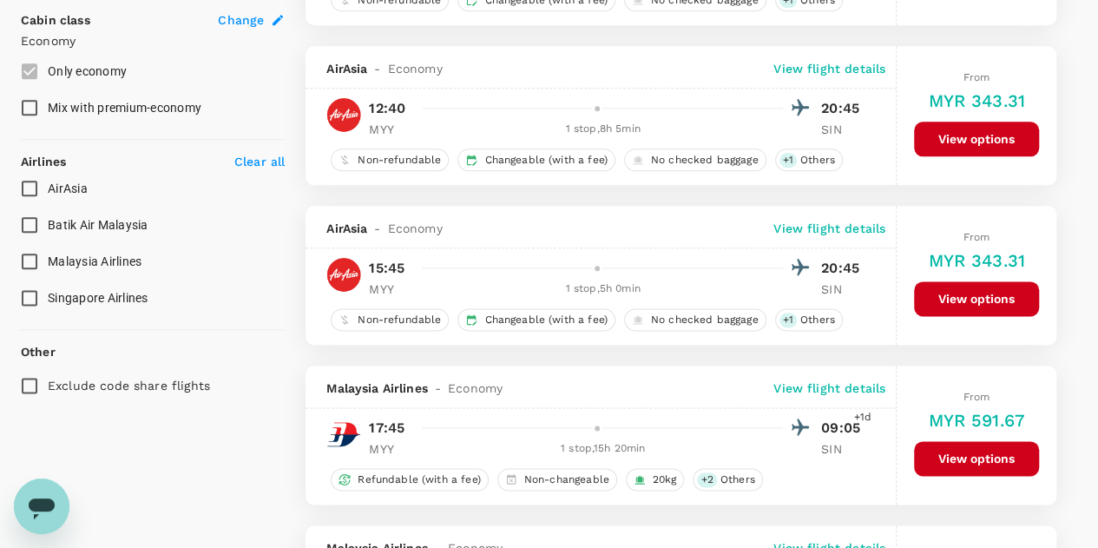
click at [942, 295] on button "View options" at bounding box center [976, 298] width 125 height 35
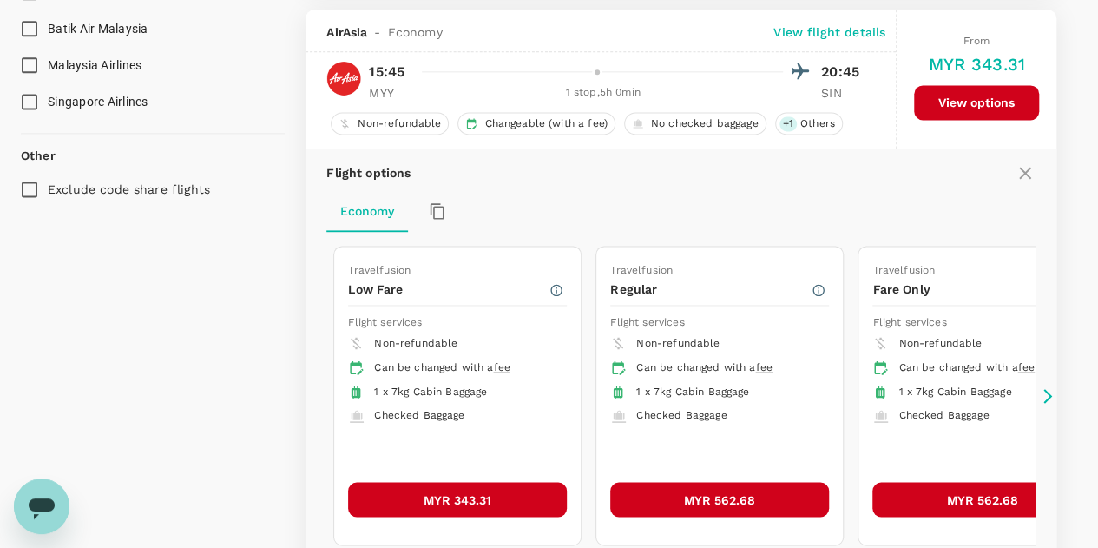
scroll to position [1156, 0]
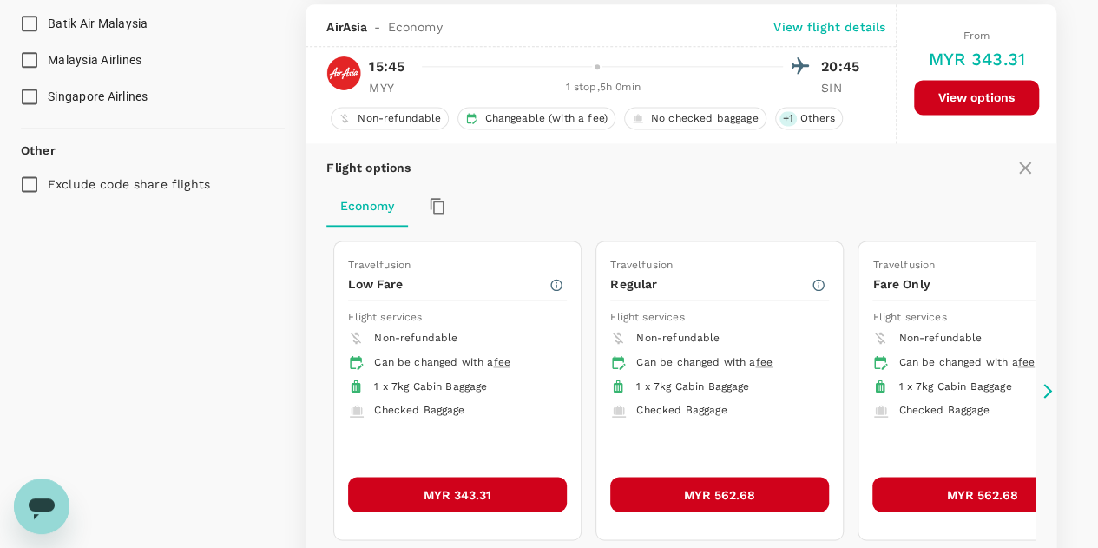
click at [449, 480] on button "MYR 343.31" at bounding box center [457, 493] width 219 height 35
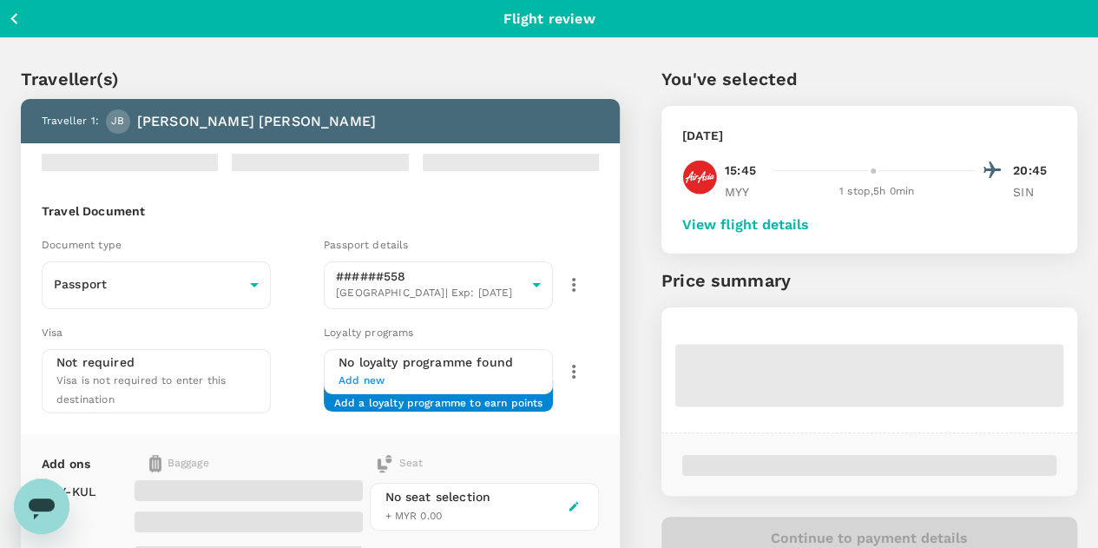
click at [798, 226] on button "View flight details" at bounding box center [745, 225] width 127 height 16
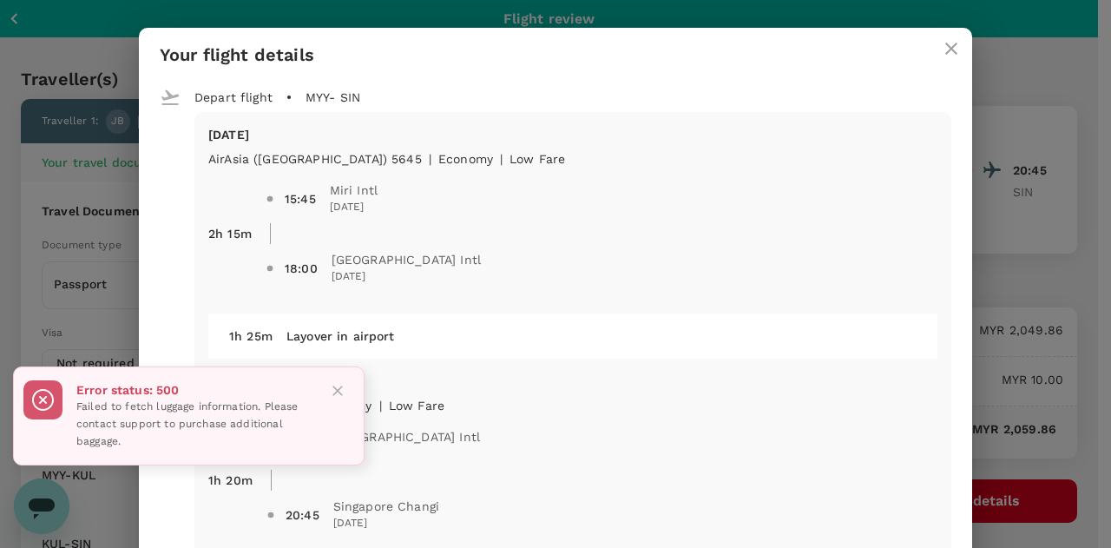
click at [342, 393] on icon "Close" at bounding box center [337, 390] width 17 height 17
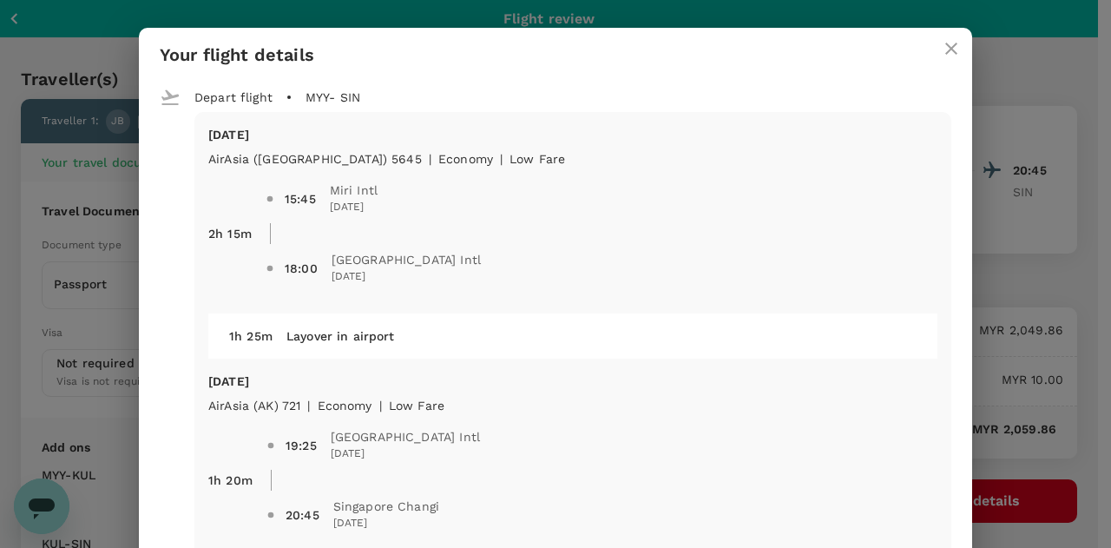
click at [941, 46] on icon "close" at bounding box center [951, 48] width 21 height 21
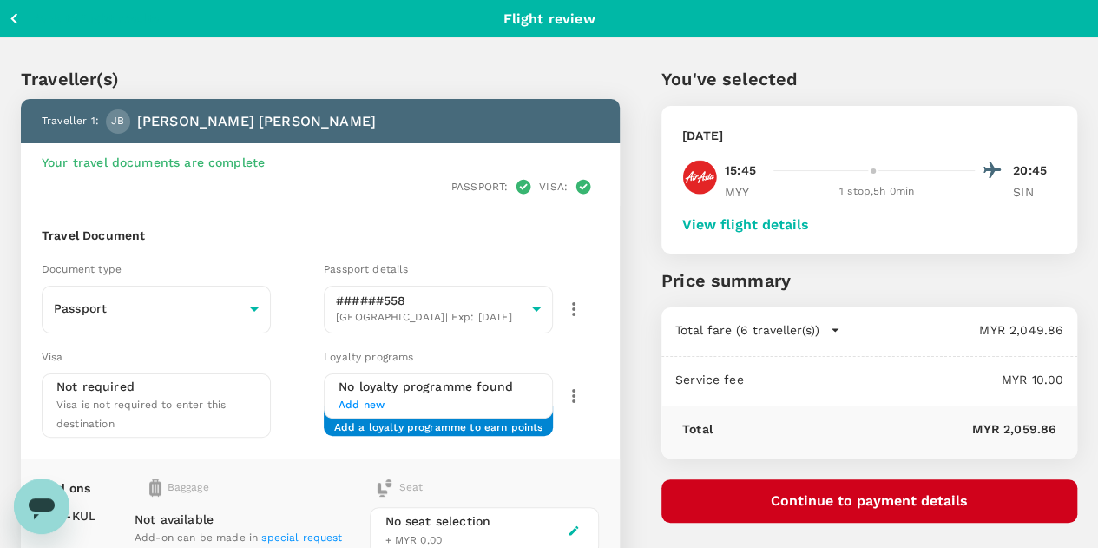
click at [908, 504] on button "Continue to payment details" at bounding box center [869, 500] width 416 height 43
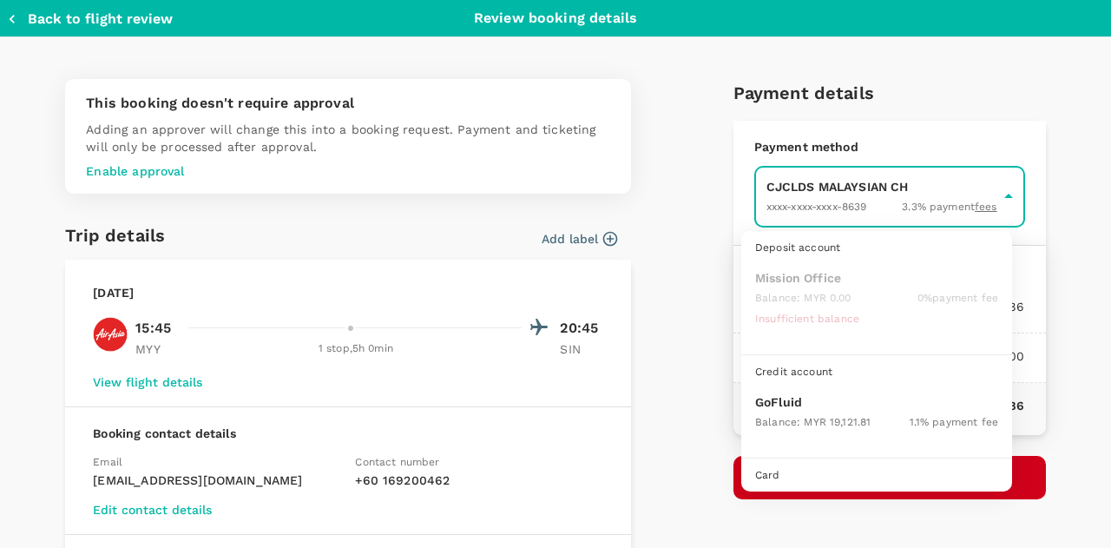
scroll to position [44, 0]
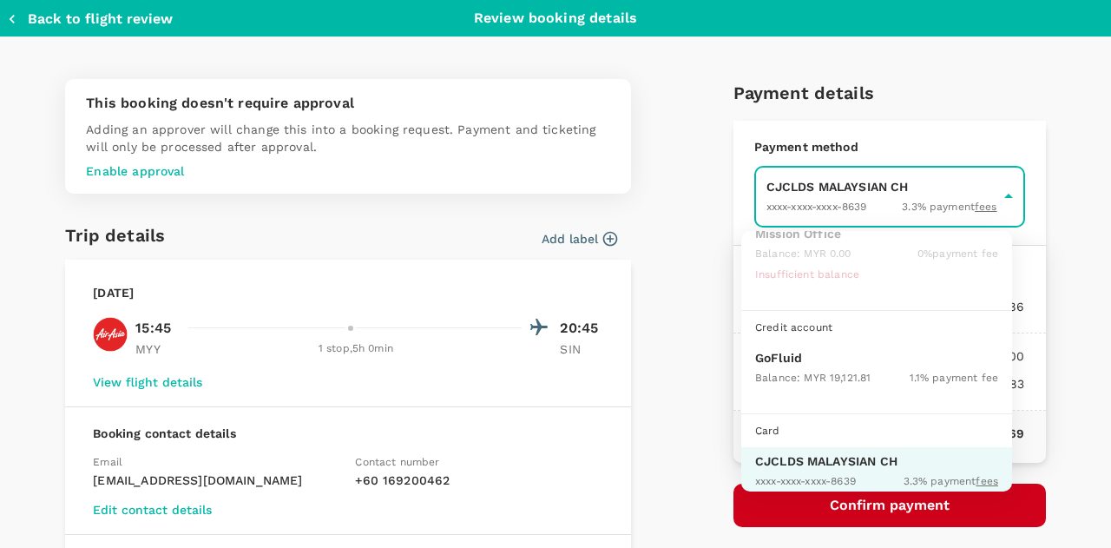
click at [800, 366] on div "Balance : MYR 19,121.81" at bounding box center [812, 376] width 115 height 21
type input "9b357727-6904-47bd-a44e-9a56bf7dfc7a"
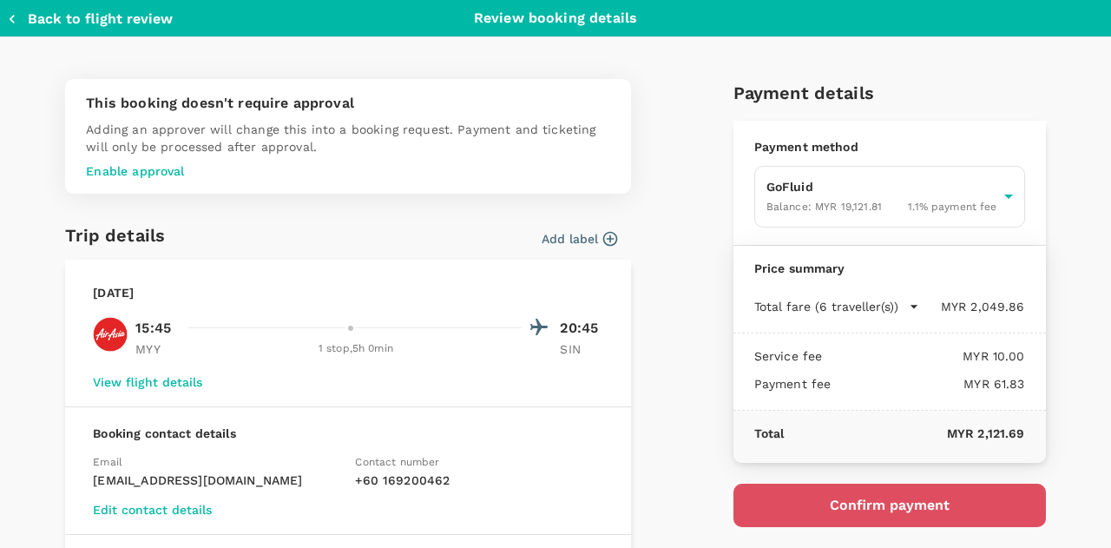
click at [883, 506] on button "Confirm payment" at bounding box center [889, 504] width 312 height 43
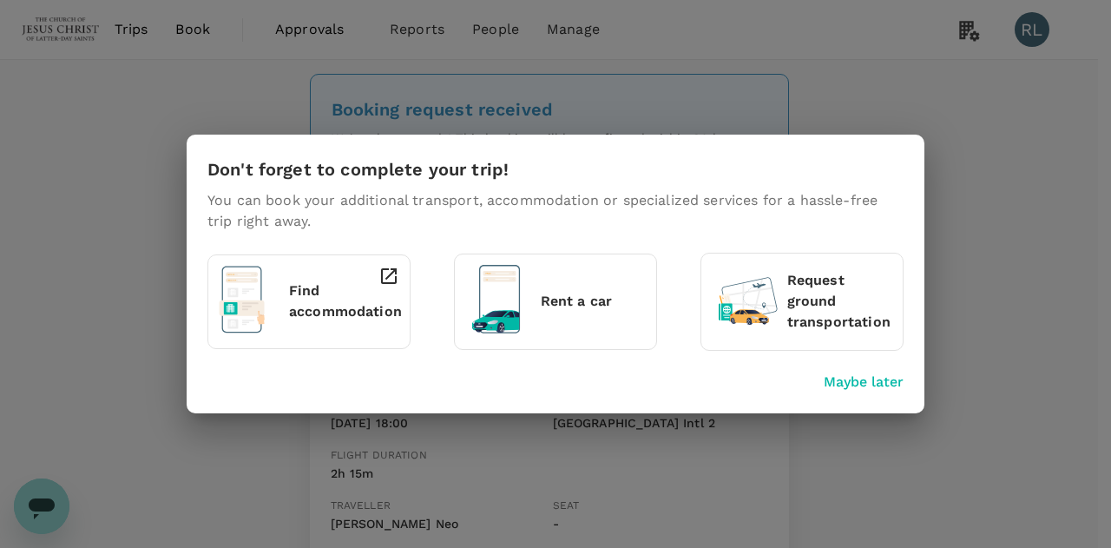
click at [857, 379] on p "Maybe later" at bounding box center [863, 381] width 80 height 21
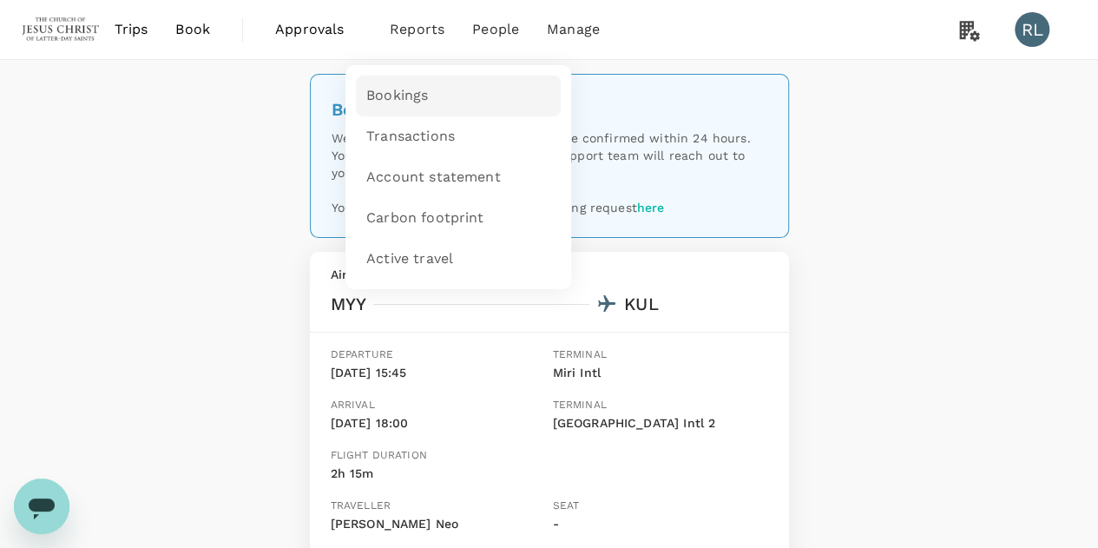
click at [398, 97] on span "Bookings" at bounding box center [397, 96] width 62 height 20
